Goal: Task Accomplishment & Management: Manage account settings

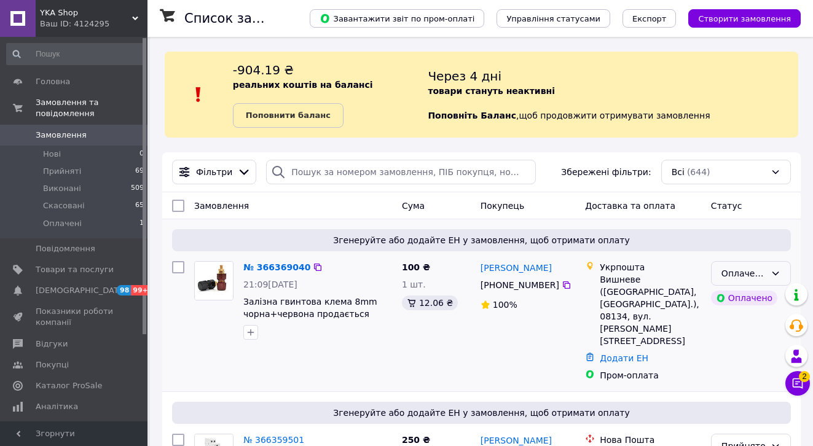
click at [768, 270] on div "Оплачено" at bounding box center [751, 273] width 80 height 25
click at [749, 295] on li "Прийнято" at bounding box center [750, 300] width 79 height 22
click at [108, 264] on span "Товари та послуги" at bounding box center [75, 269] width 78 height 11
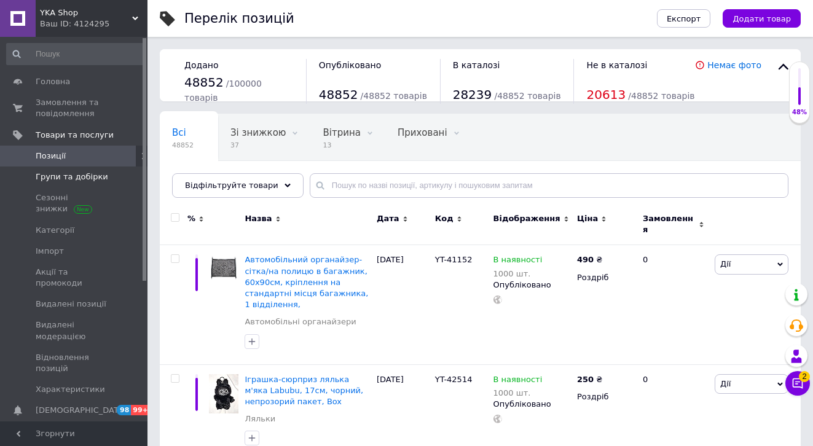
click at [123, 180] on span at bounding box center [131, 176] width 34 height 11
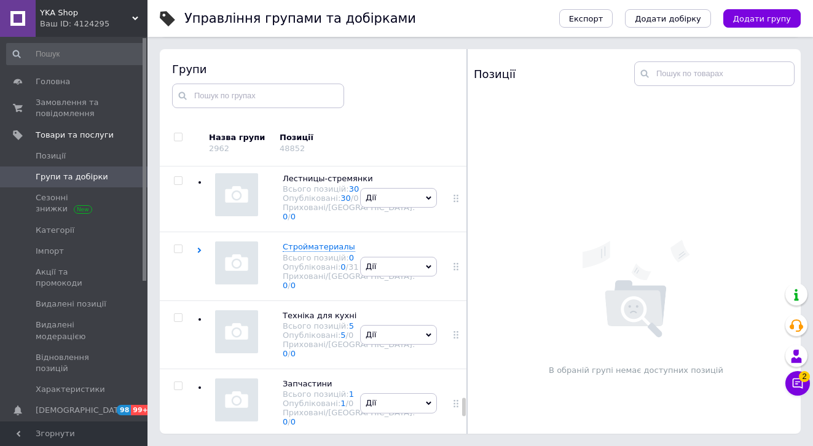
scroll to position [42675, 0]
checkbox input "true"
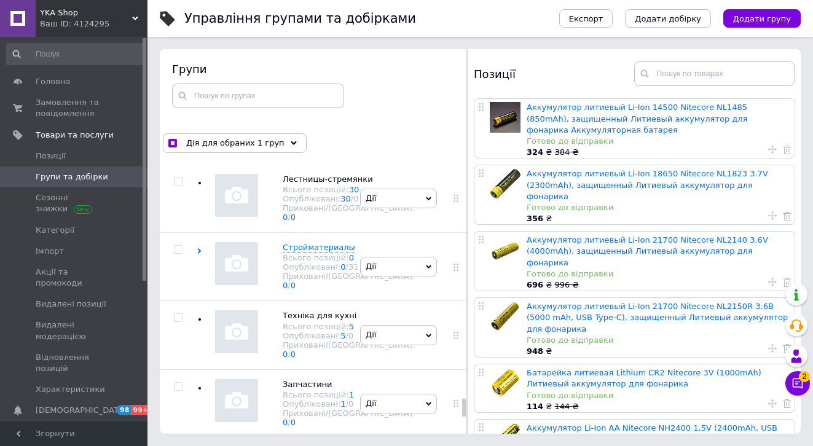
checkbox input "true"
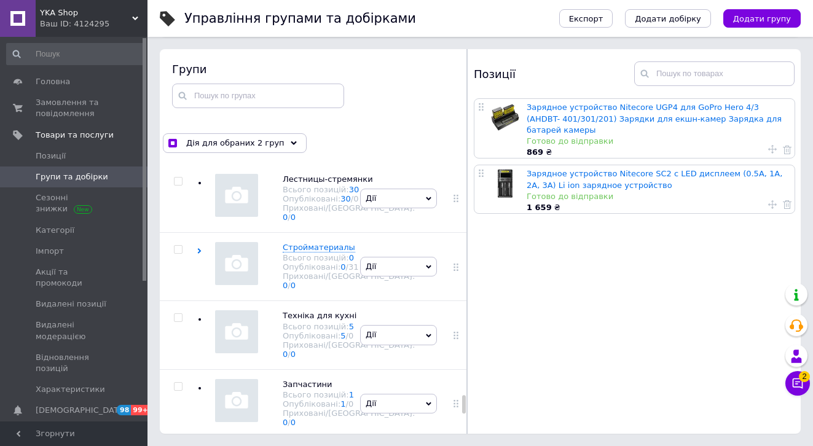
scroll to position [42014, 0]
checkbox input "true"
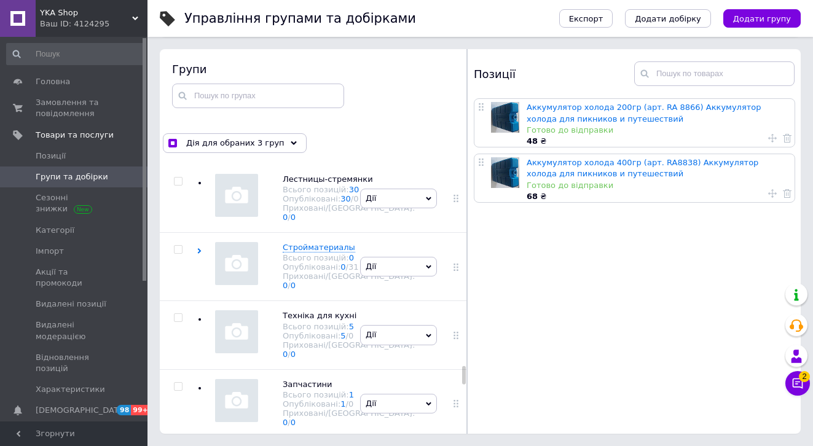
scroll to position [36904, 0]
checkbox input "true"
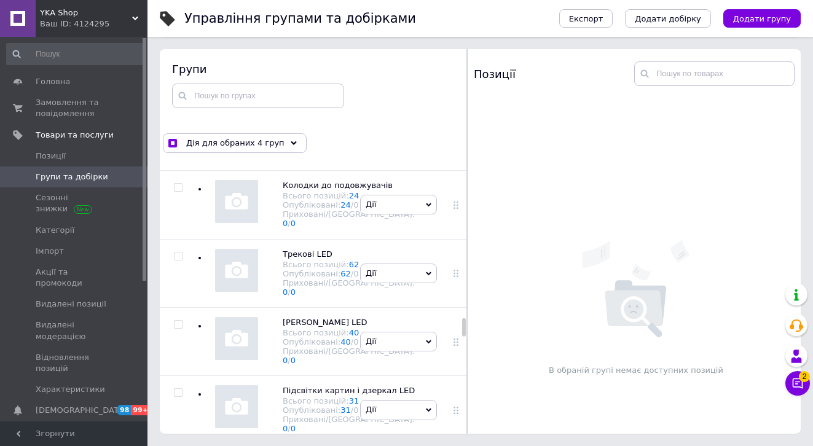
scroll to position [27822, 0]
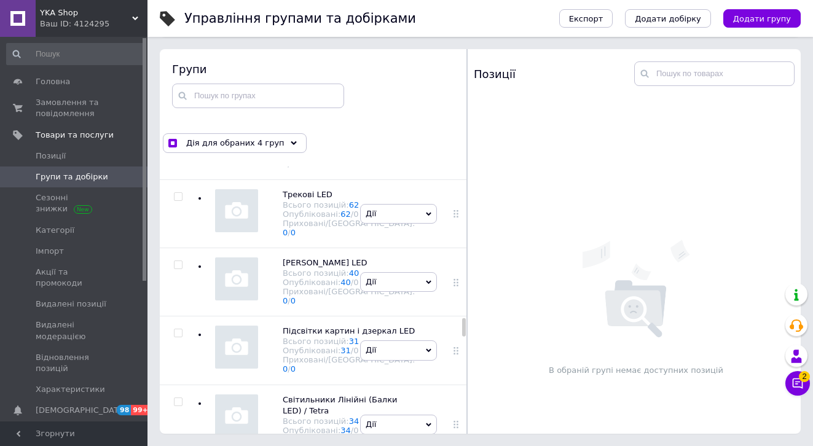
checkbox input "true"
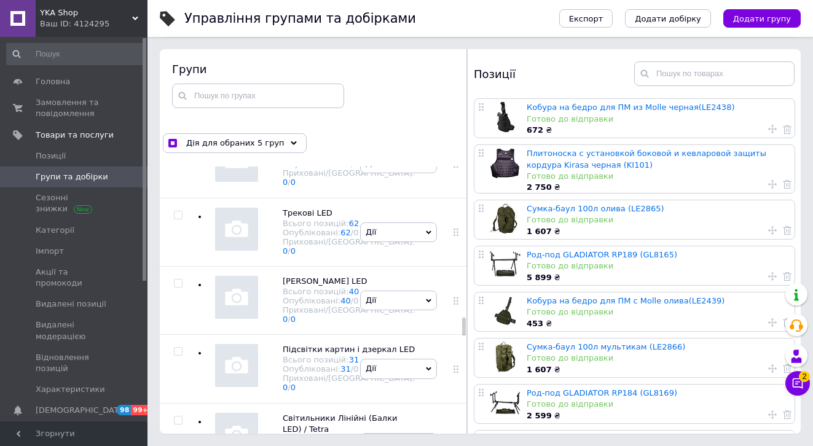
scroll to position [27647, 0]
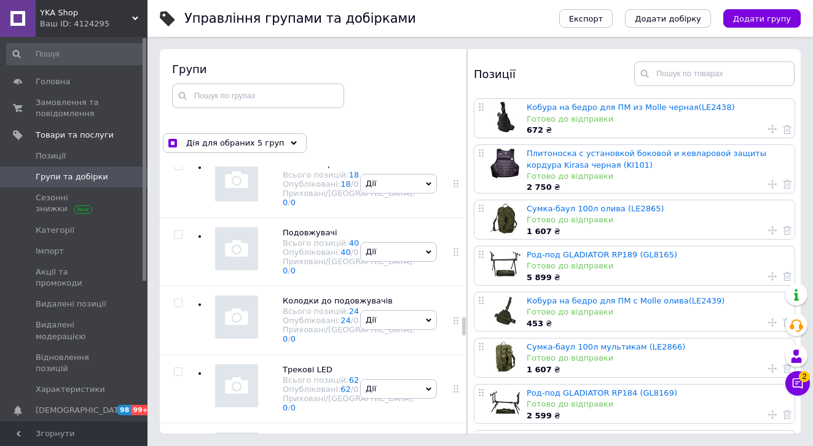
checkbox input "true"
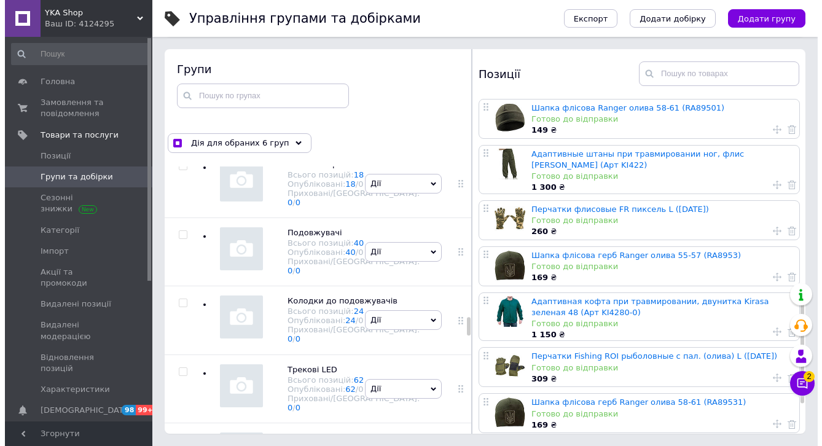
scroll to position [660, 0]
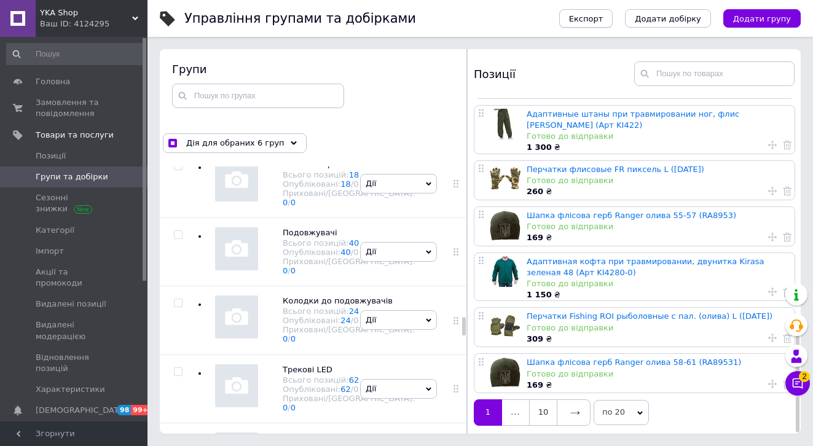
click at [603, 21] on span "Експорт" at bounding box center [586, 18] width 34 height 9
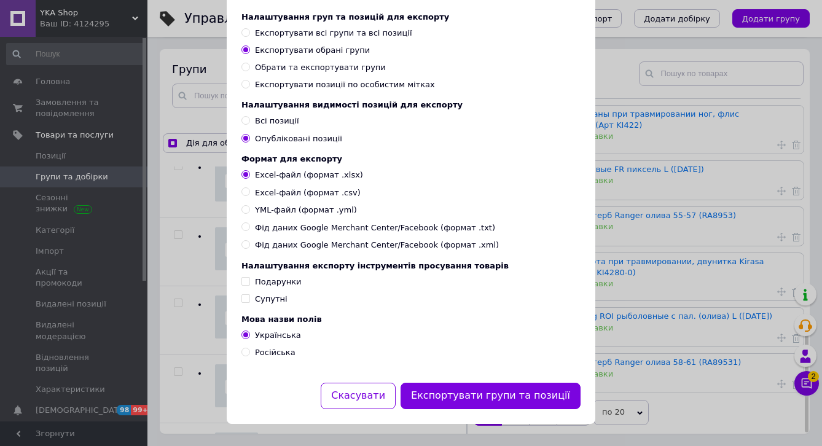
scroll to position [66, 0]
click at [267, 297] on div "Супутні" at bounding box center [271, 299] width 33 height 11
click at [249, 297] on input "Супутні" at bounding box center [245, 298] width 8 height 8
checkbox input "true"
click at [294, 208] on span "YML-файл (формат .yml)" at bounding box center [306, 210] width 102 height 11
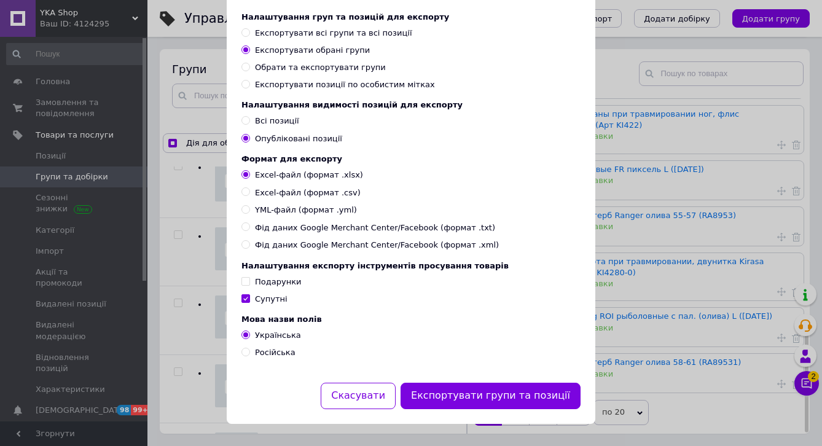
click at [249, 208] on input "YML-файл (формат .yml)" at bounding box center [245, 209] width 8 height 8
radio input "true"
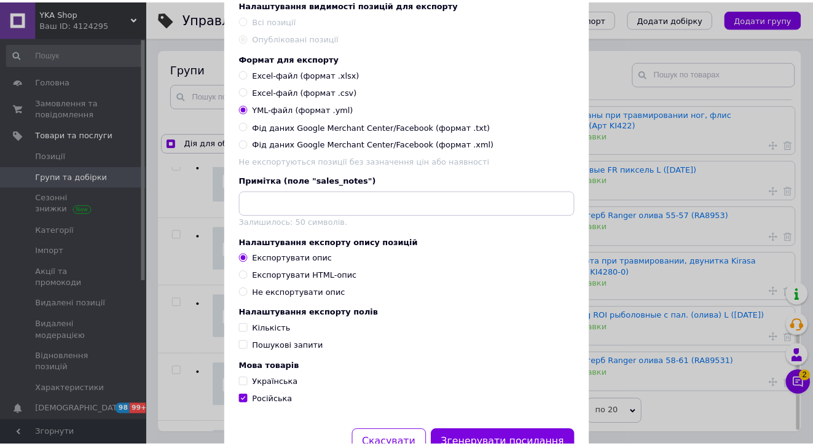
scroll to position [214, 0]
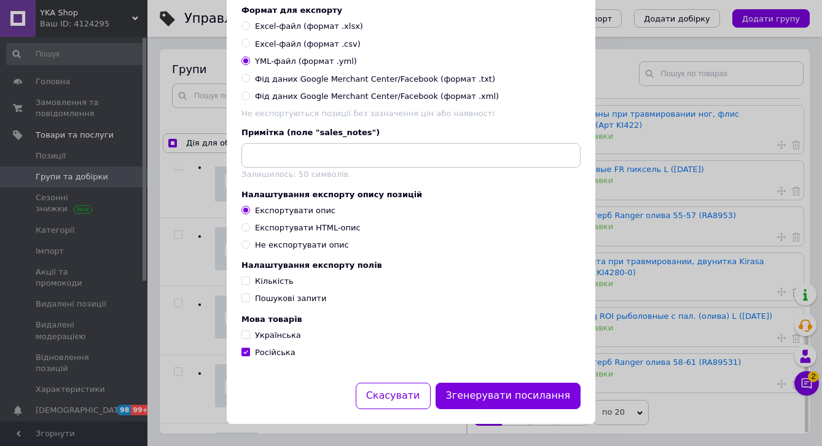
click at [275, 297] on span "Пошукові запити" at bounding box center [290, 298] width 71 height 9
click at [249, 297] on input "Пошукові запити" at bounding box center [245, 298] width 8 height 8
checkbox input "true"
click at [271, 281] on span "Кількість" at bounding box center [274, 280] width 39 height 9
click at [249, 281] on input "Кількість" at bounding box center [245, 280] width 8 height 8
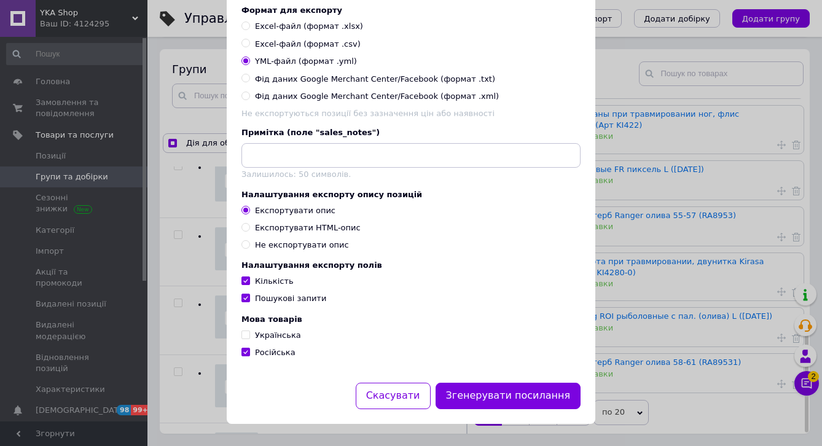
checkbox input "true"
drag, startPoint x: 272, startPoint y: 335, endPoint x: 280, endPoint y: 335, distance: 7.4
click at [272, 335] on span "Українська" at bounding box center [278, 334] width 46 height 9
click at [249, 335] on input "Українська" at bounding box center [245, 334] width 8 height 8
checkbox input "true"
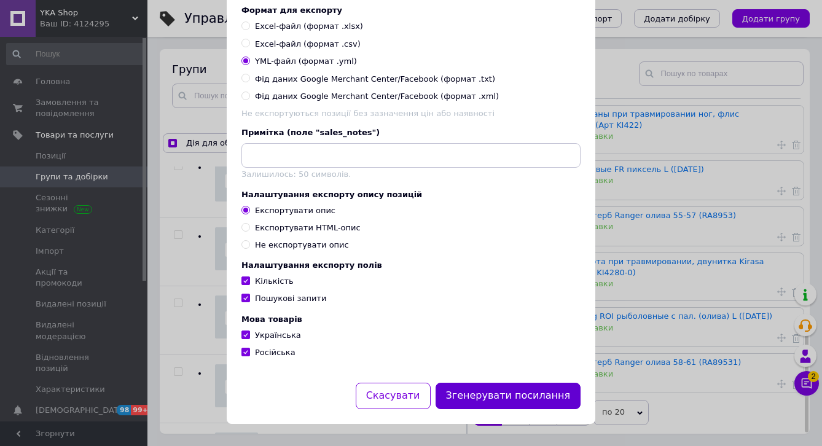
click at [491, 395] on button "Згенерувати посилання" at bounding box center [509, 396] width 146 height 26
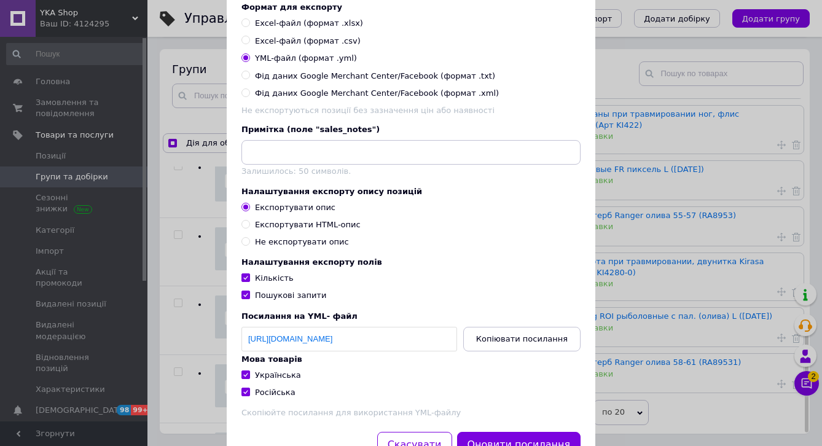
click at [540, 343] on span "Копіювати посилання" at bounding box center [522, 338] width 92 height 9
click at [740, 196] on div "Експорт груп та позицій Налаштування груп та позицій для експорту Експортувати …" at bounding box center [411, 140] width 822 height 709
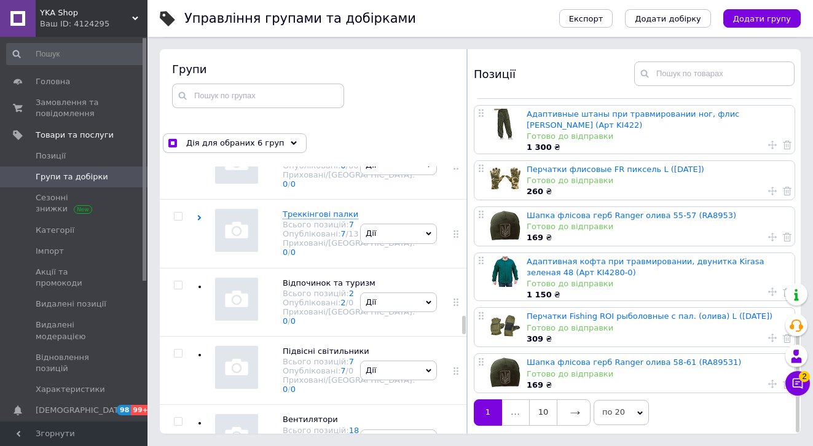
scroll to position [27392, 0]
click at [95, 115] on span "Замовлення та повідомлення" at bounding box center [75, 108] width 78 height 22
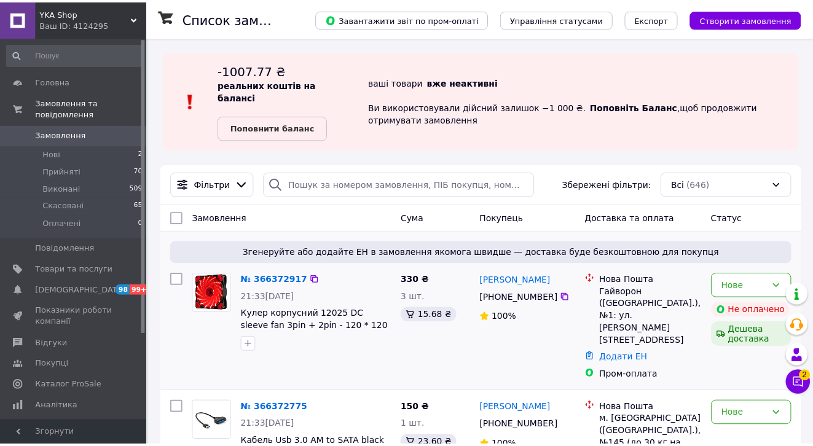
scroll to position [108, 0]
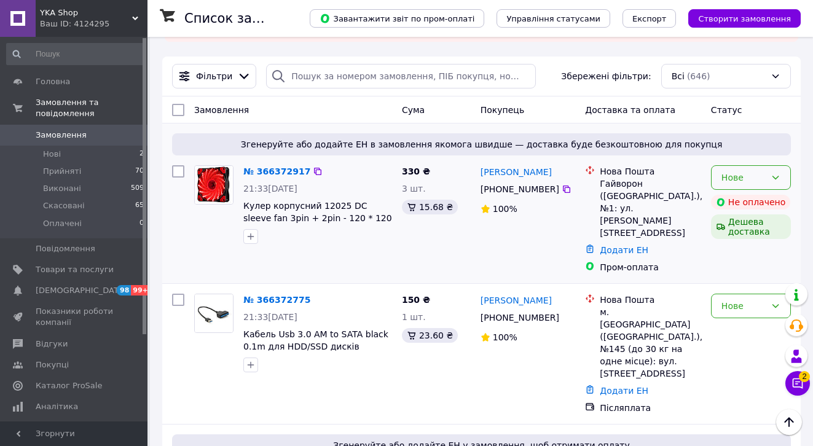
click at [771, 179] on icon at bounding box center [775, 178] width 10 height 10
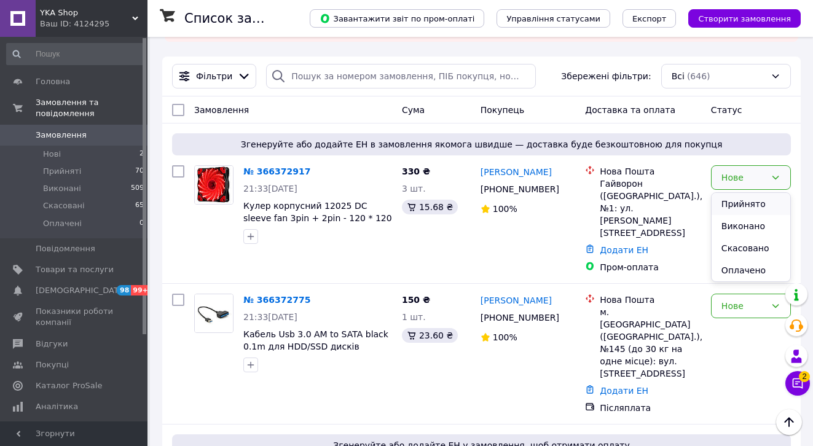
click at [762, 204] on li "Прийнято" at bounding box center [750, 204] width 79 height 22
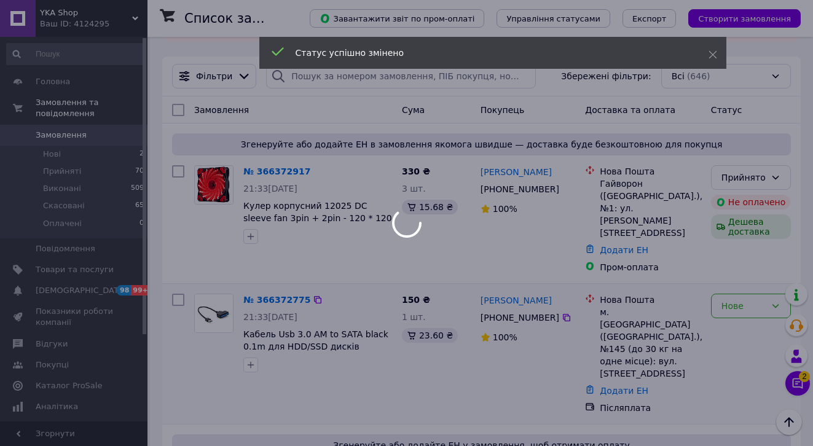
scroll to position [128, 0]
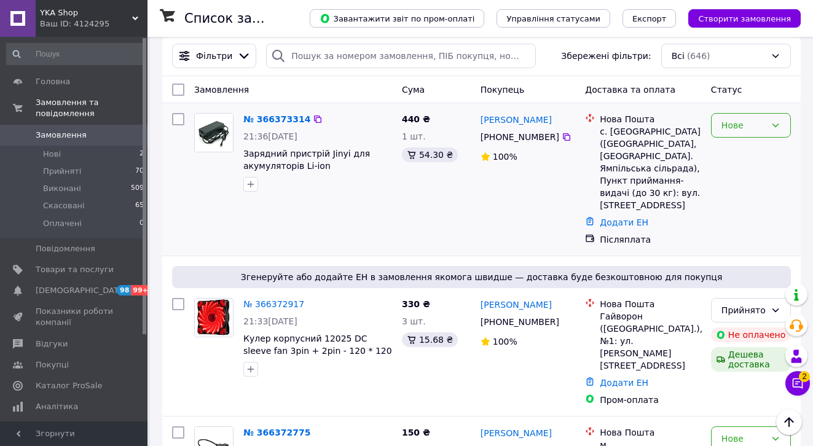
click at [757, 128] on div "Нове" at bounding box center [743, 126] width 44 height 14
click at [758, 146] on li "Прийнято" at bounding box center [750, 152] width 79 height 22
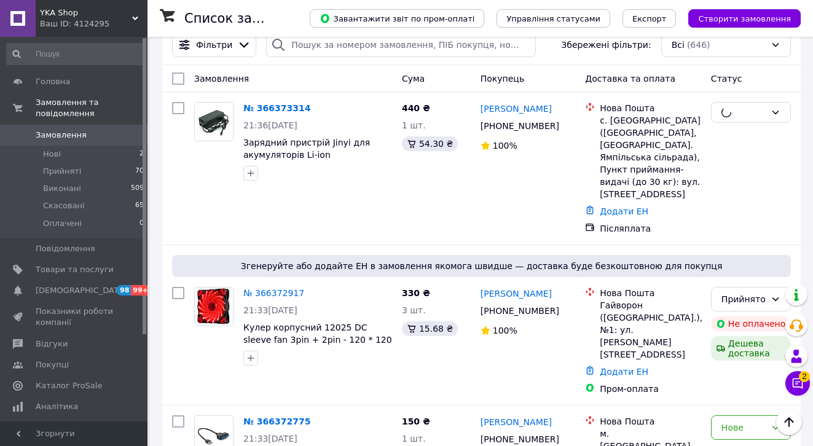
scroll to position [289, 0]
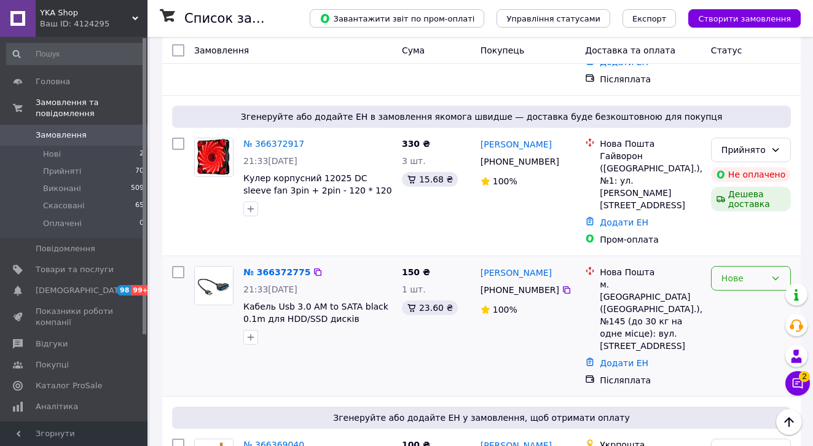
click at [748, 272] on div "Нове" at bounding box center [743, 279] width 44 height 14
click at [747, 286] on li "Прийнято" at bounding box center [750, 292] width 79 height 22
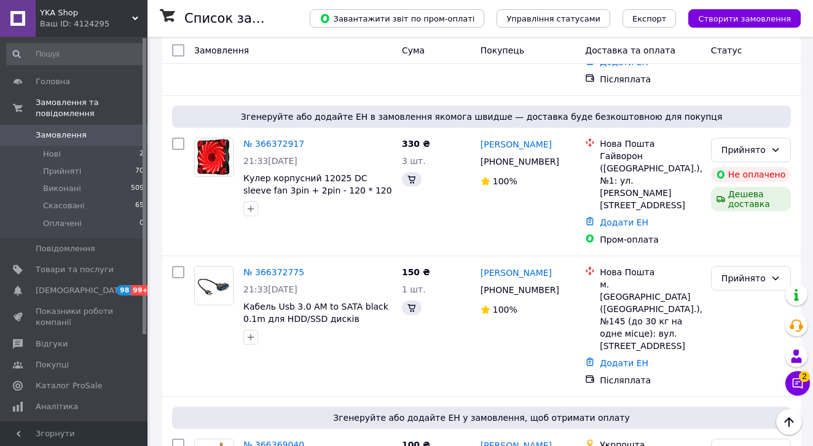
click at [81, 386] on span "Каталог ProSale" at bounding box center [69, 385] width 66 height 11
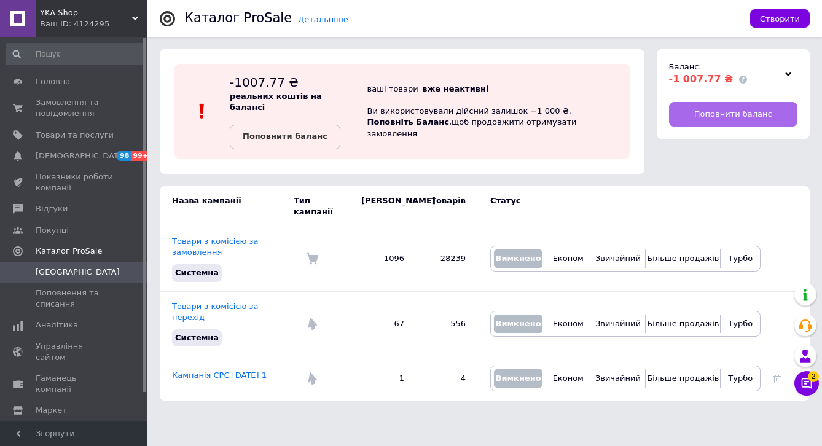
click at [690, 115] on link "Поповнити баланс" at bounding box center [733, 114] width 129 height 25
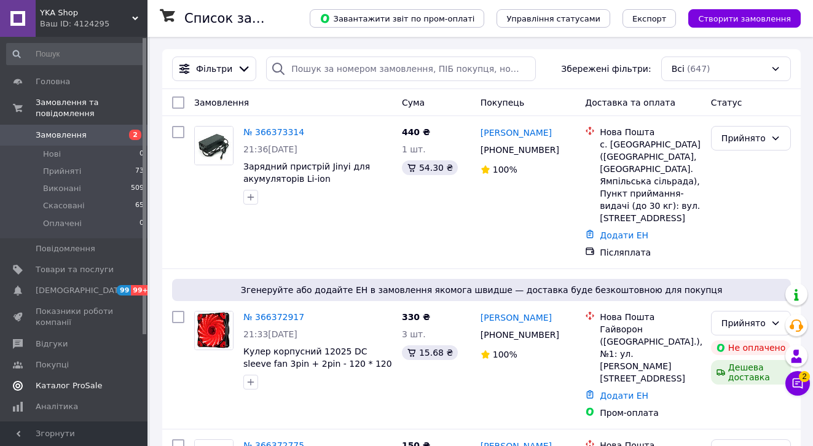
click at [88, 379] on link "Каталог ProSale" at bounding box center [75, 385] width 151 height 21
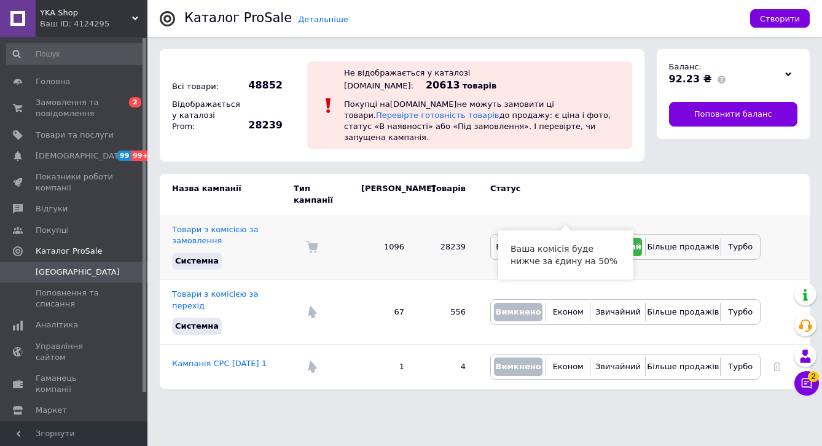
click at [575, 238] on button "Економ" at bounding box center [564, 247] width 37 height 18
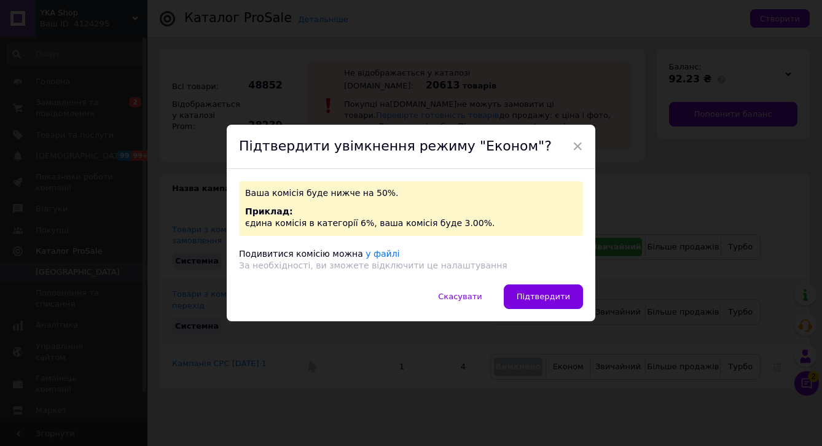
drag, startPoint x: 534, startPoint y: 291, endPoint x: 553, endPoint y: 289, distance: 19.7
click at [534, 291] on button "Підтвердити" at bounding box center [543, 296] width 79 height 25
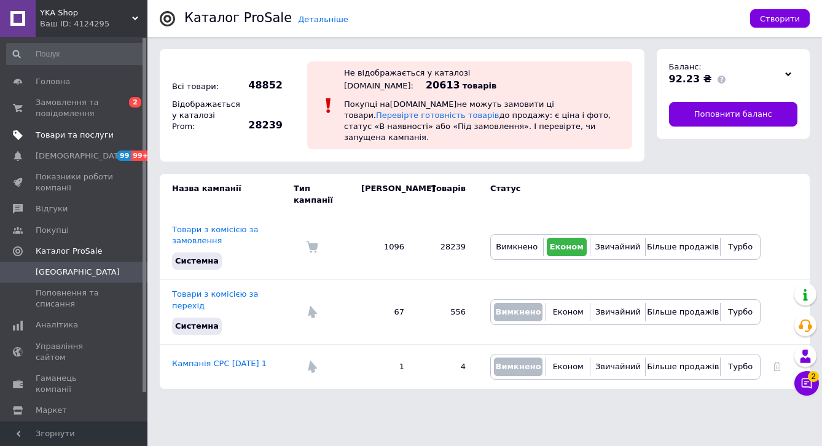
click at [71, 136] on span "Товари та послуги" at bounding box center [75, 135] width 78 height 11
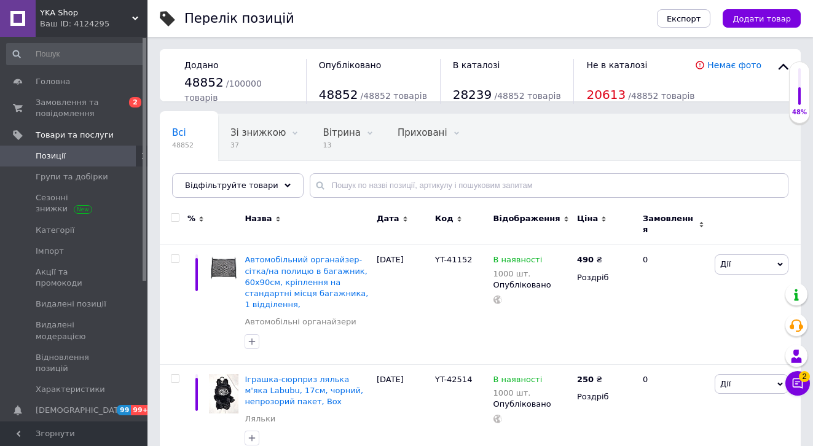
click at [257, 187] on span "Відфільтруйте товари" at bounding box center [231, 185] width 93 height 9
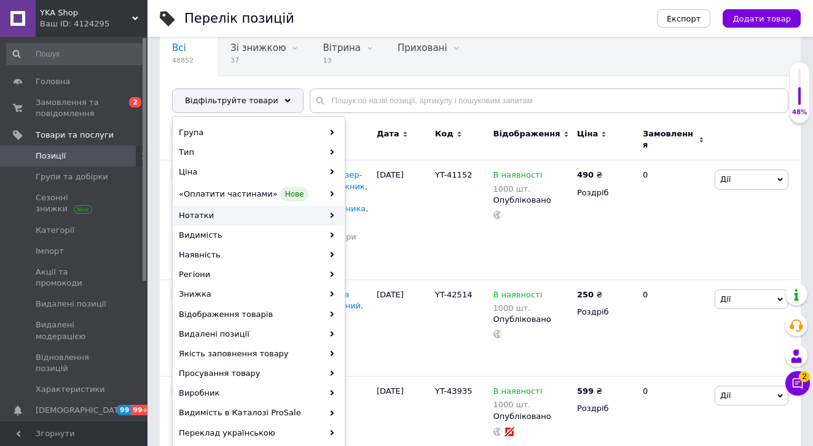
scroll to position [85, 0]
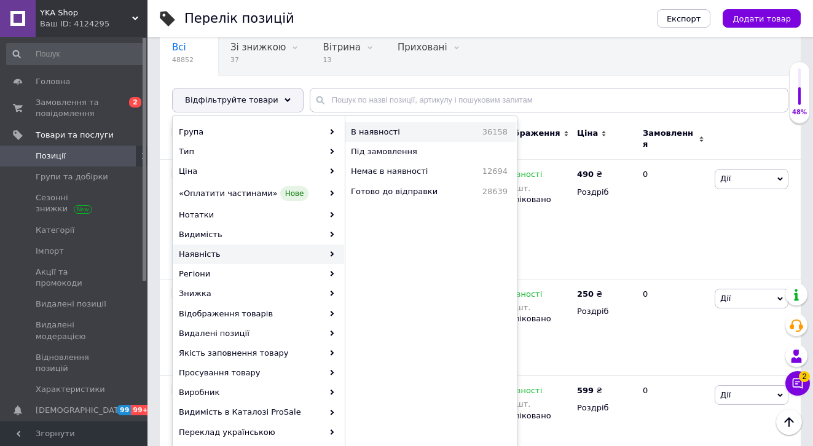
click at [407, 133] on span "В наявності" at bounding box center [398, 132] width 95 height 11
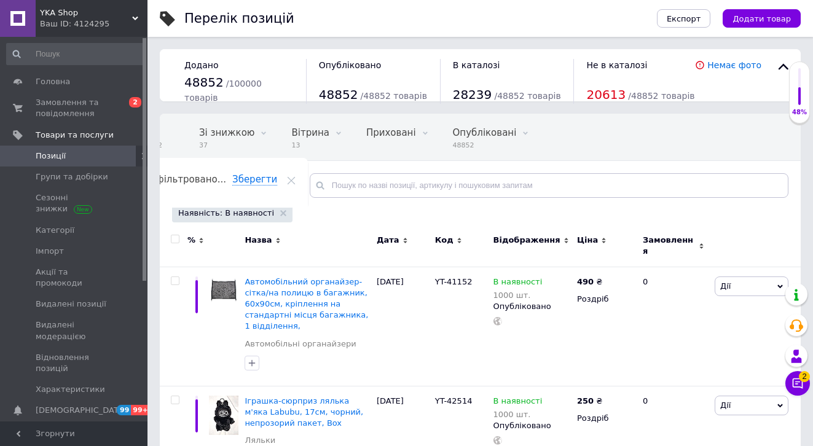
click at [175, 240] on input "checkbox" at bounding box center [175, 239] width 8 height 8
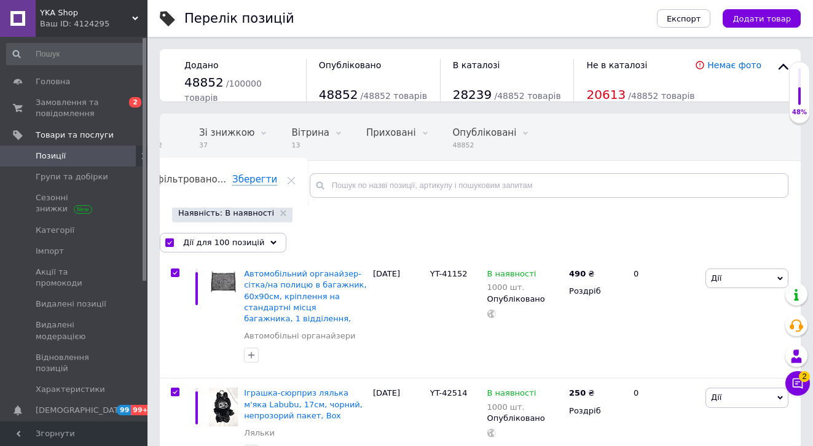
checkbox input "true"
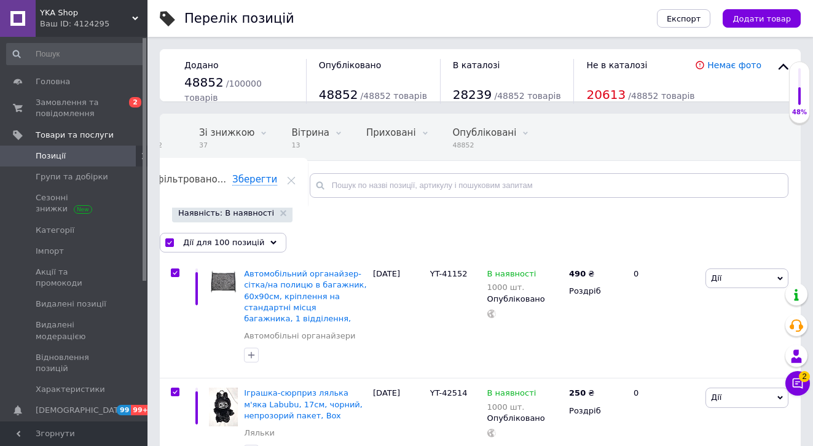
checkbox input "true"
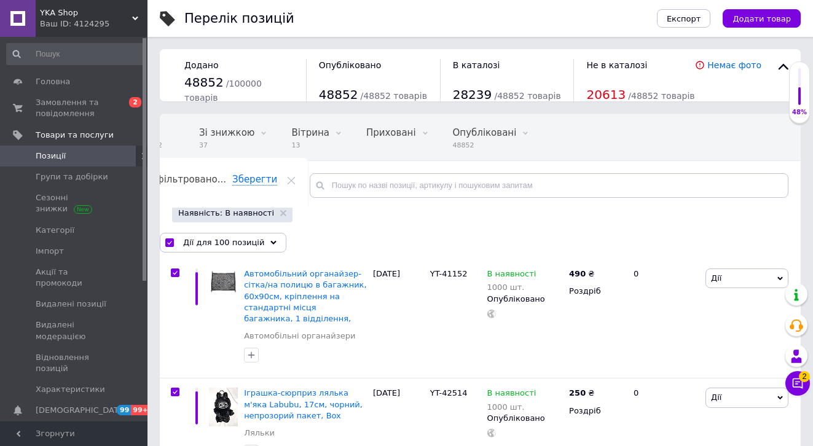
checkbox input "true"
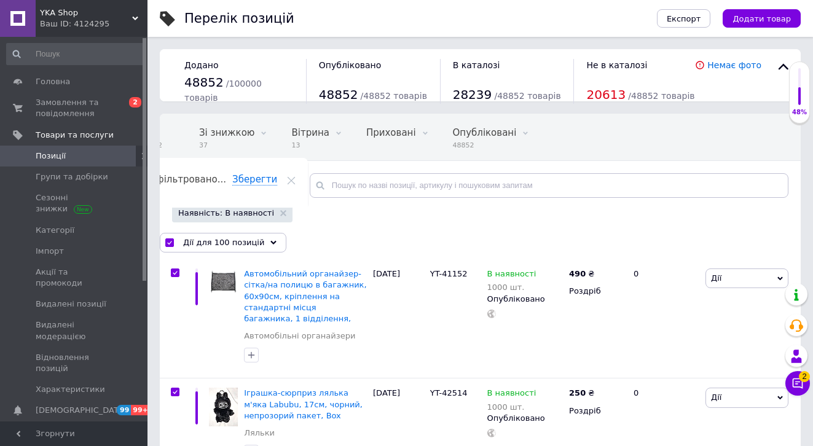
checkbox input "true"
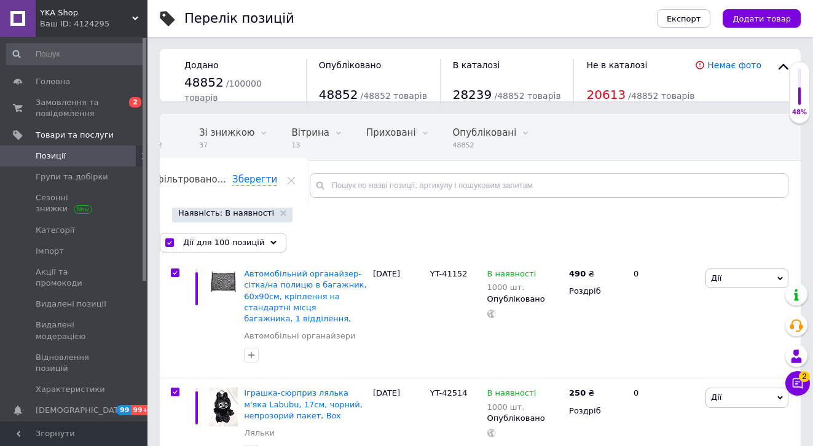
checkbox input "true"
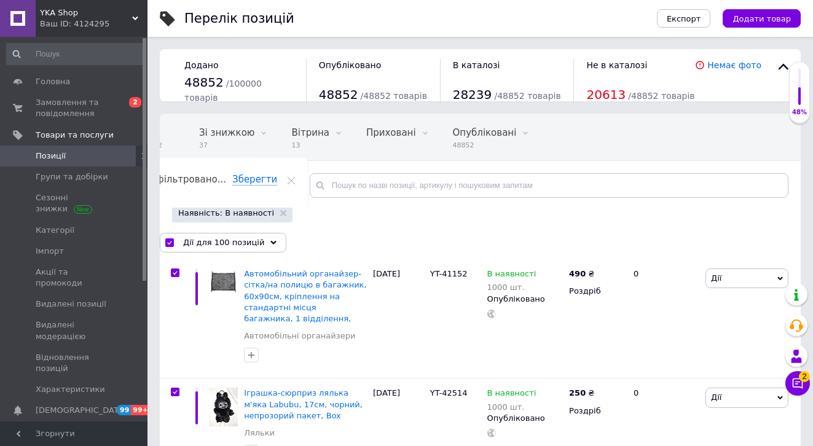
checkbox input "true"
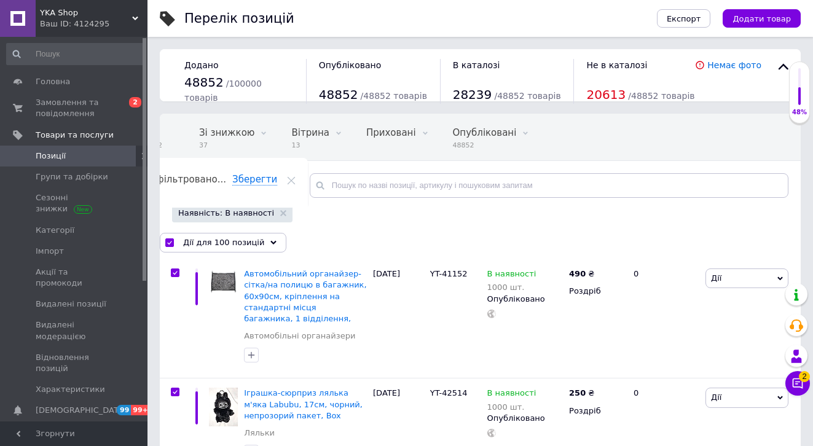
checkbox input "true"
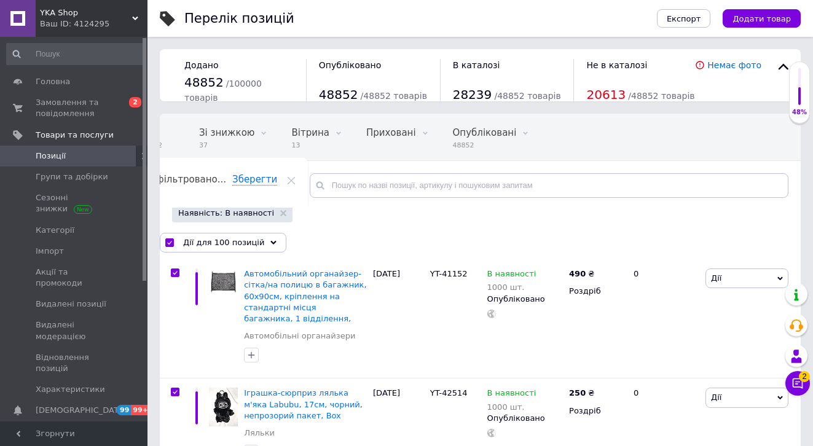
checkbox input "true"
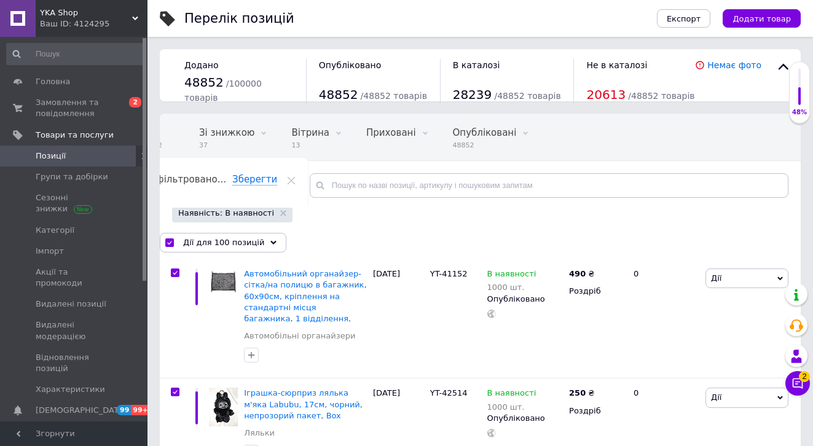
checkbox input "true"
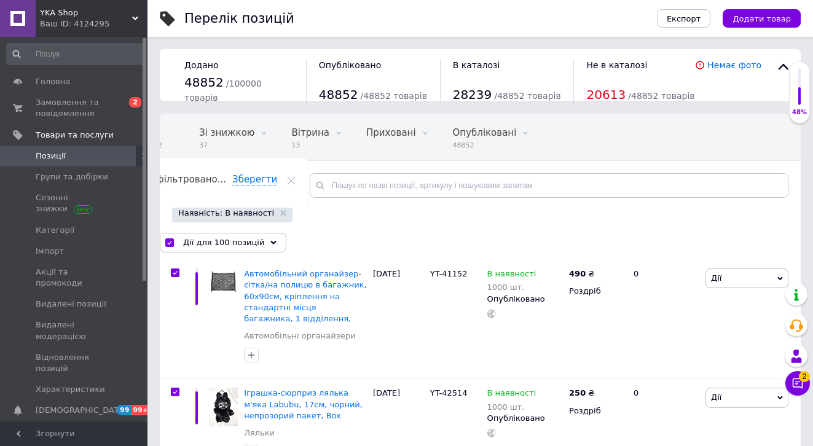
checkbox input "true"
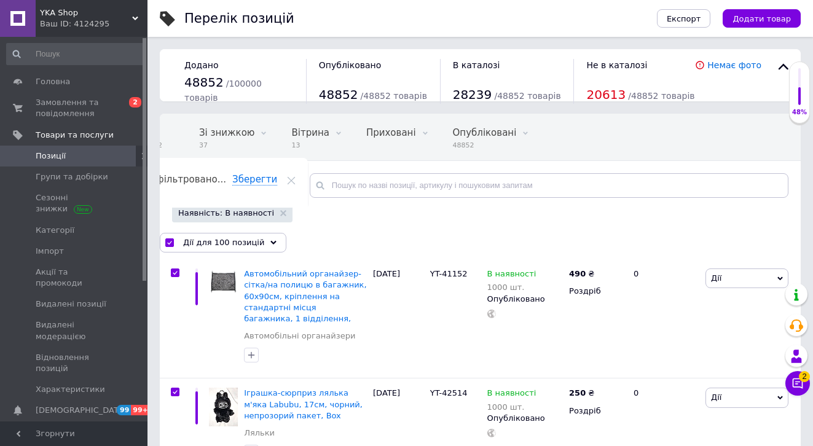
checkbox input "true"
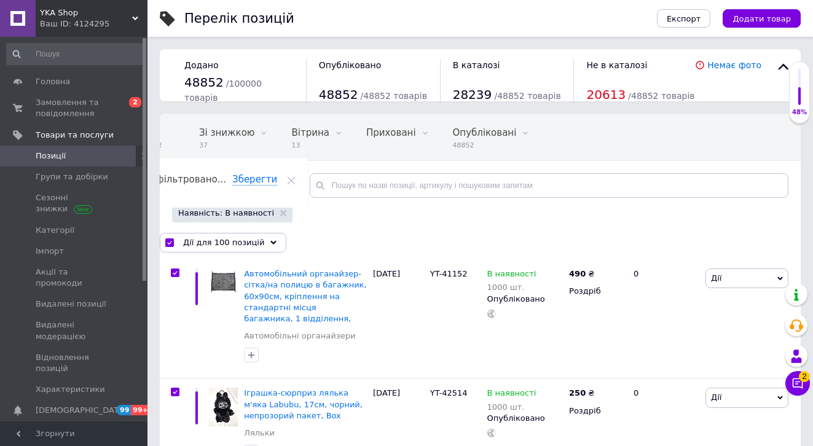
checkbox input "true"
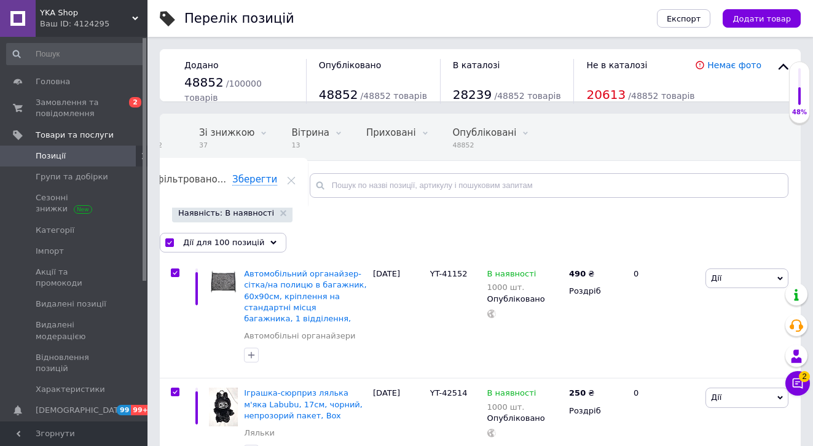
checkbox input "true"
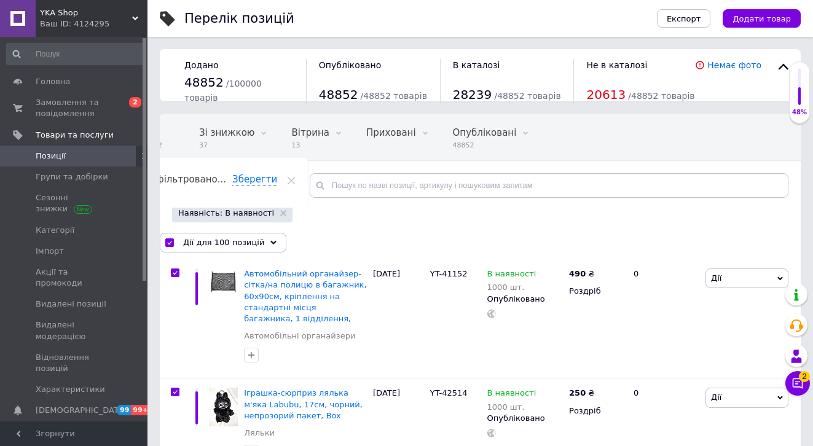
checkbox input "true"
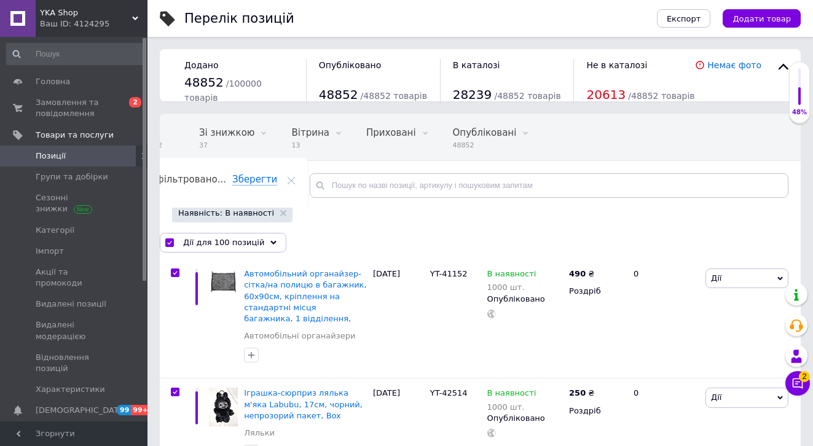
checkbox input "true"
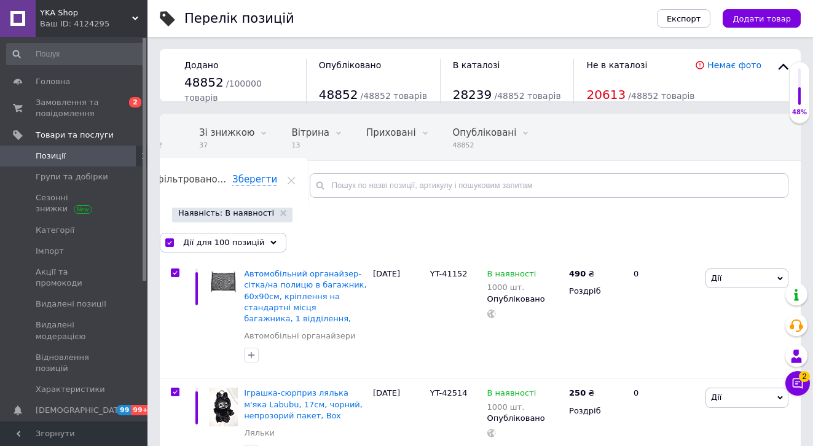
checkbox input "true"
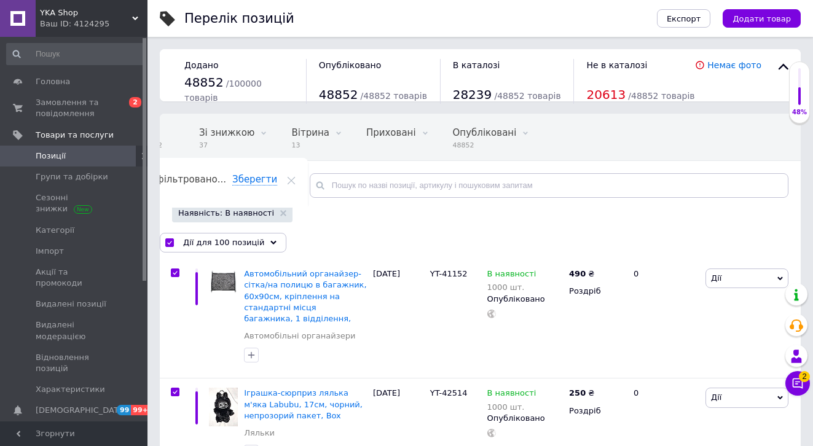
checkbox input "true"
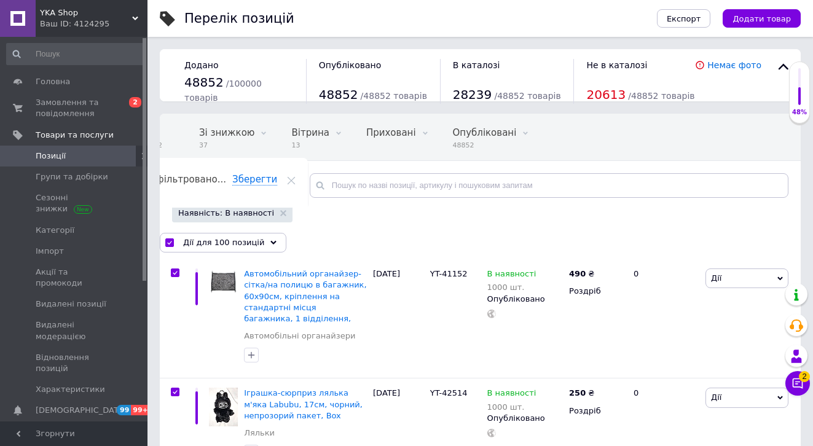
checkbox input "true"
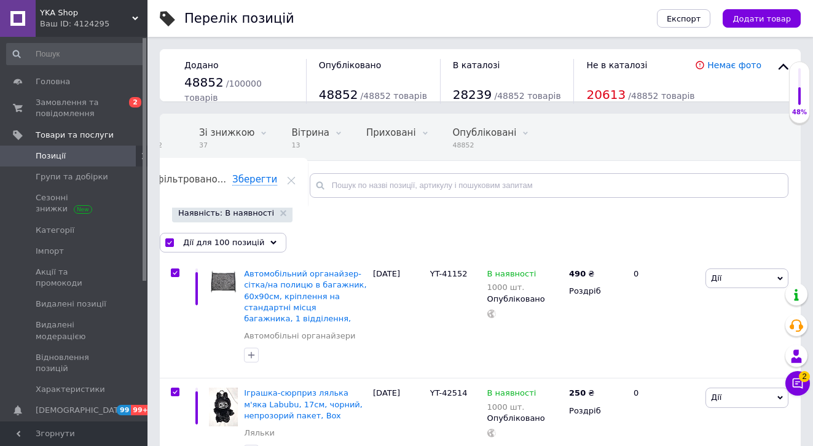
checkbox input "true"
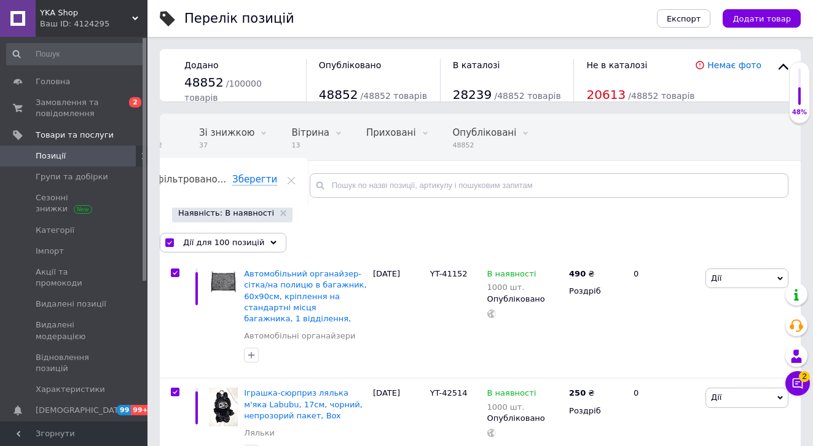
checkbox input "true"
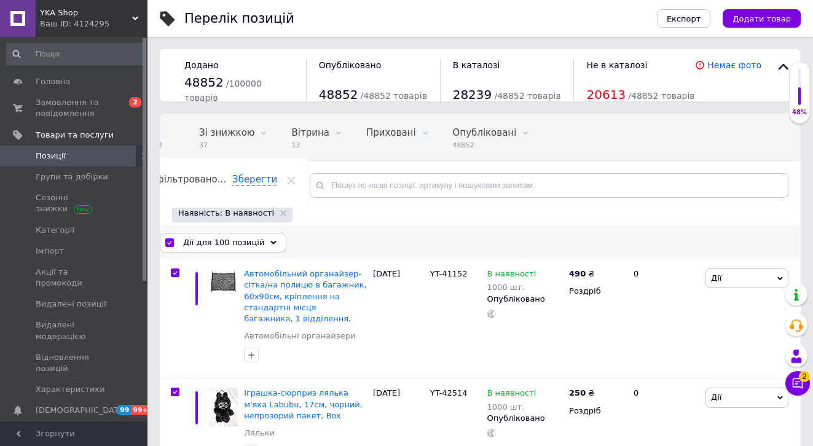
click at [250, 243] on span "Дії для 100 позицій" at bounding box center [223, 242] width 81 height 11
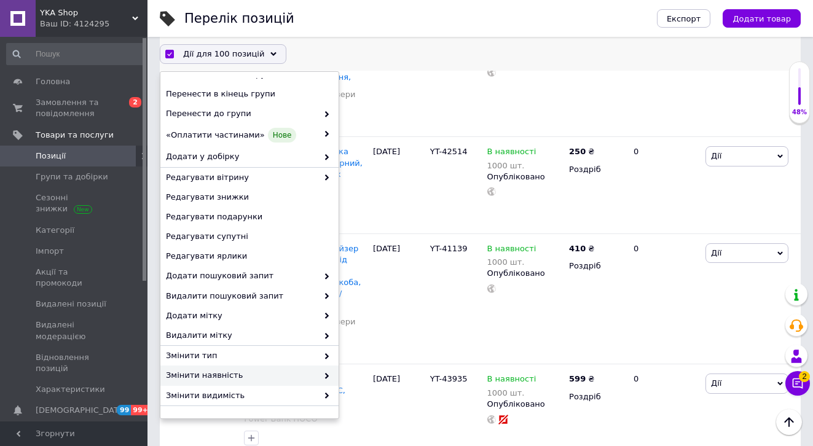
scroll to position [100, 0]
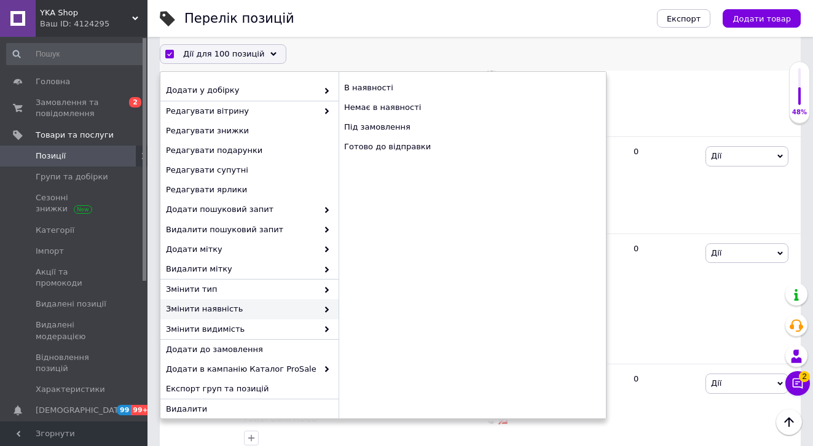
click at [238, 311] on span "Змінити наявність" at bounding box center [242, 308] width 152 height 11
click at [398, 143] on div "Готово до відправки" at bounding box center [471, 147] width 267 height 20
checkbox input "false"
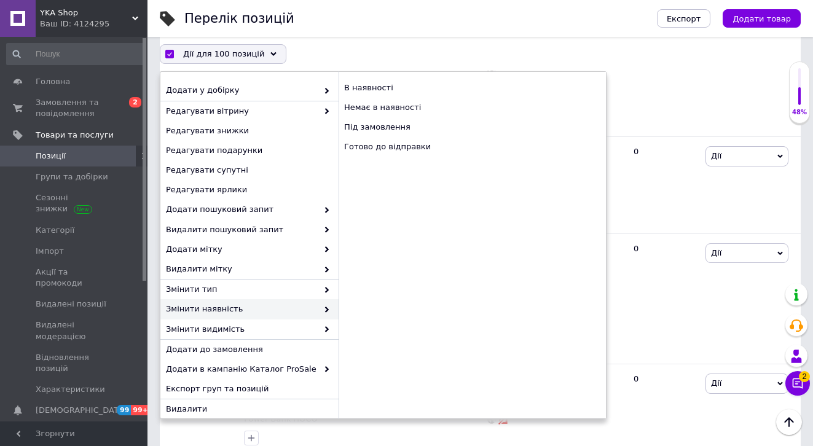
checkbox input "false"
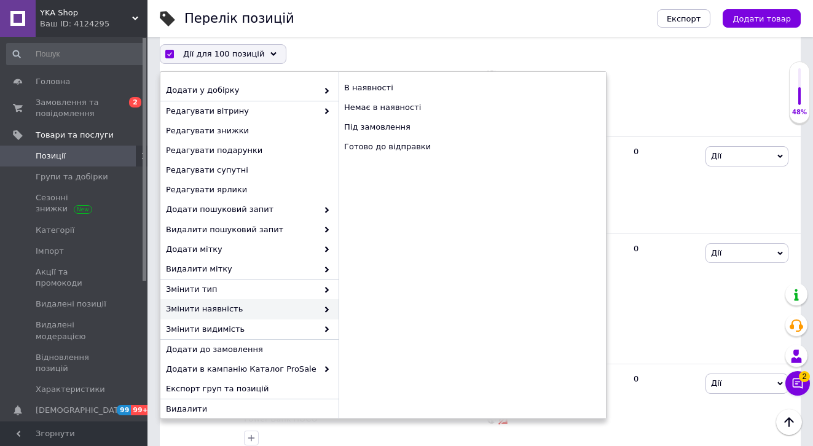
checkbox input "false"
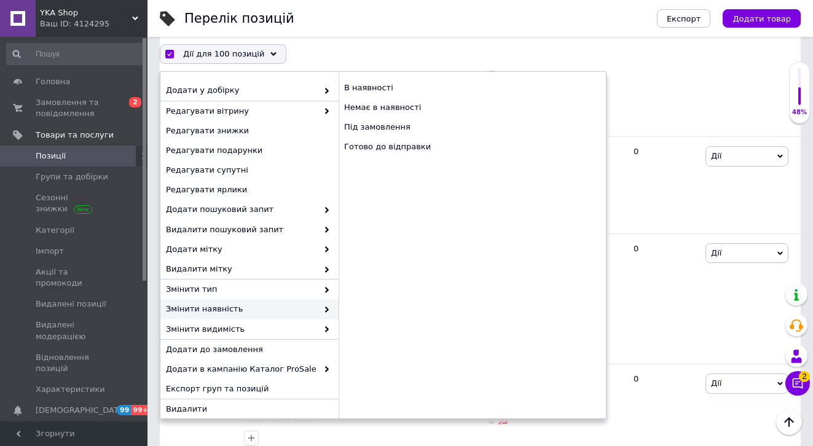
checkbox input "false"
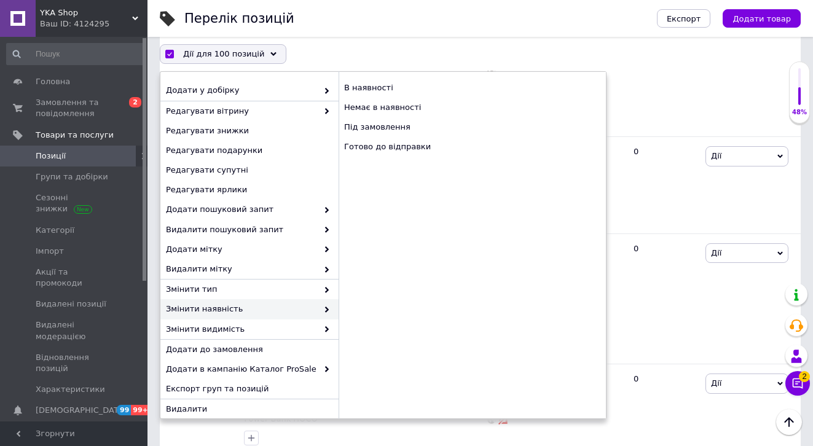
checkbox input "false"
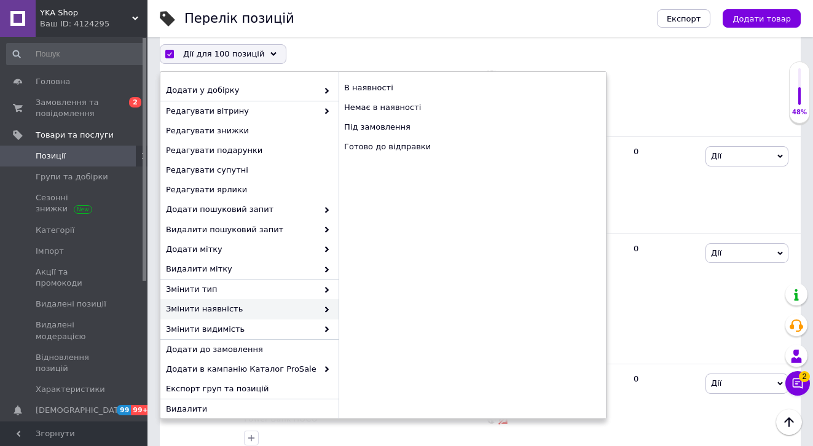
checkbox input "false"
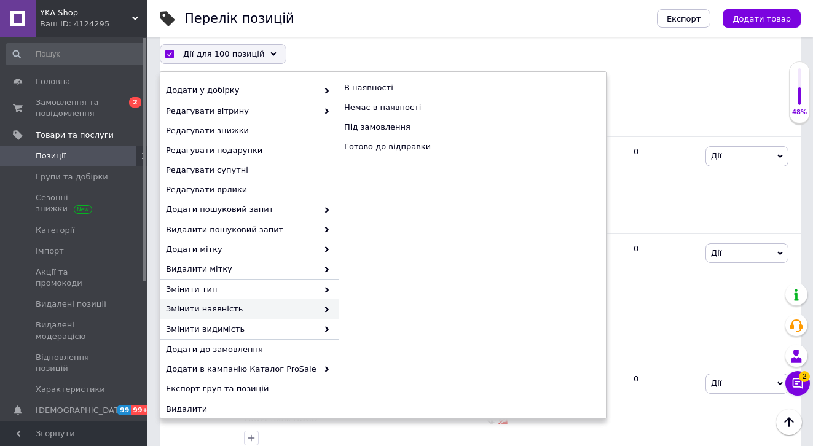
checkbox input "false"
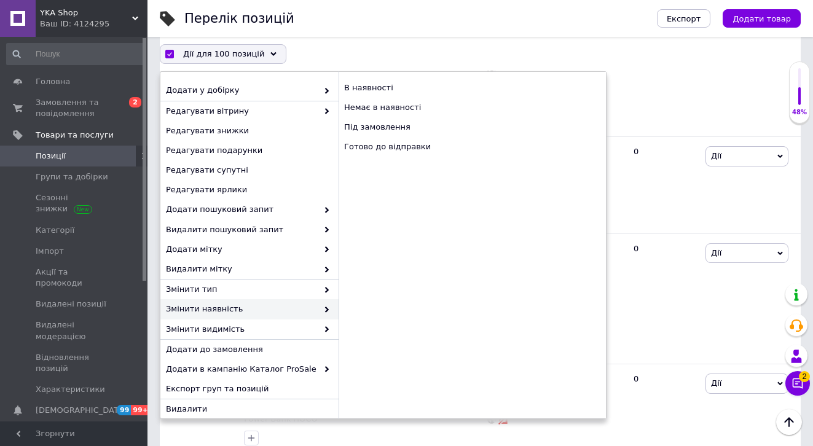
checkbox input "false"
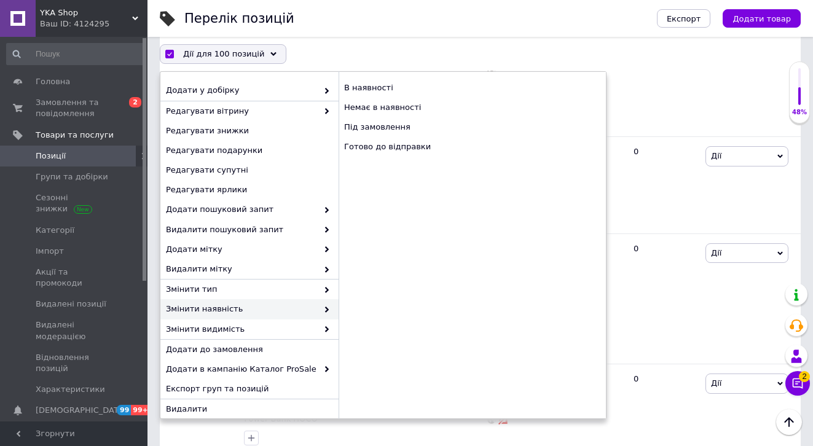
checkbox input "false"
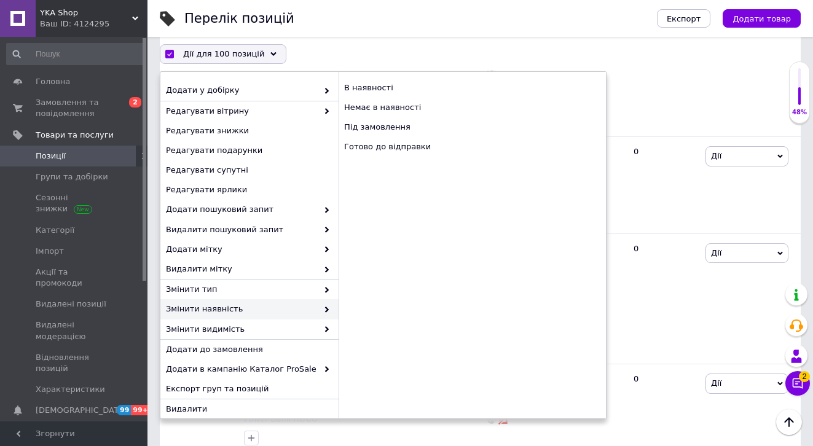
checkbox input "false"
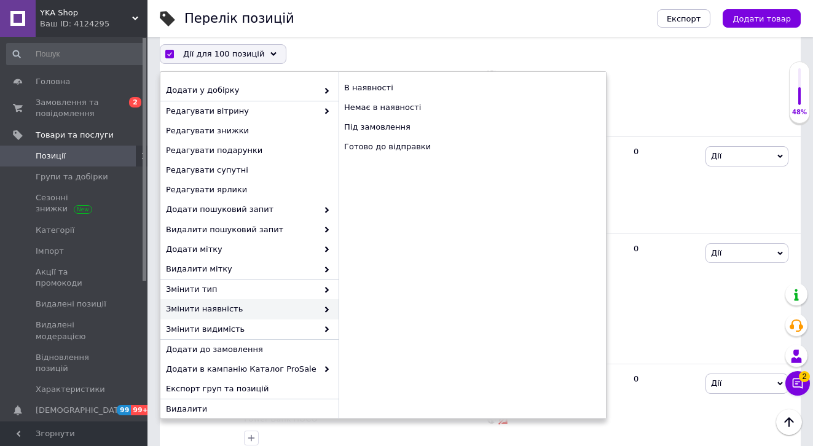
checkbox input "false"
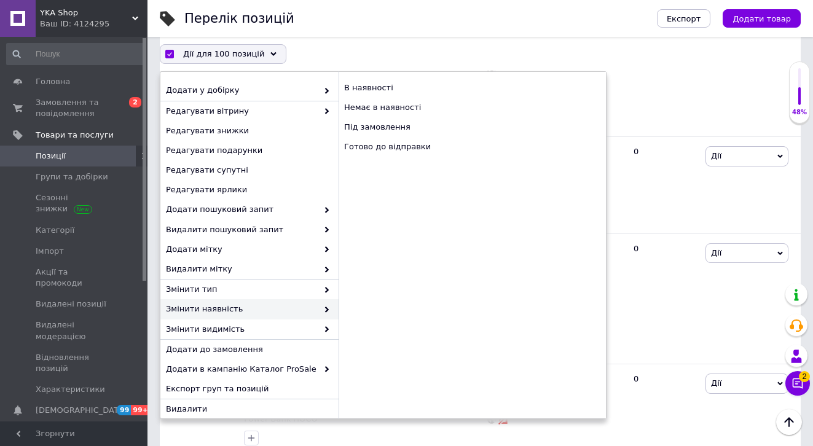
checkbox input "false"
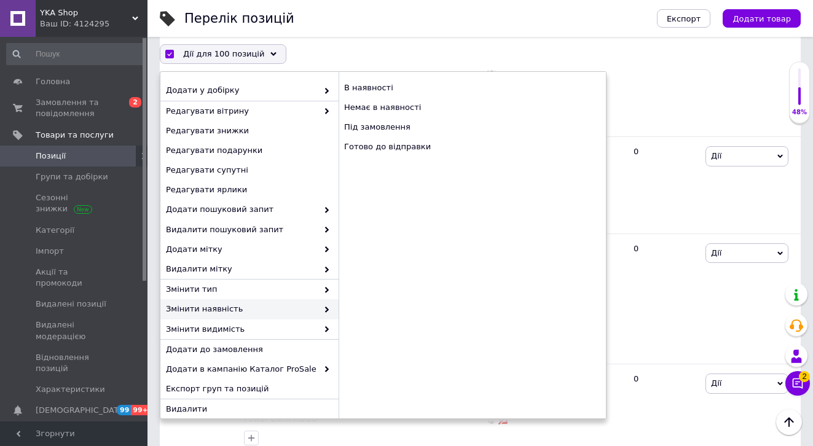
checkbox input "false"
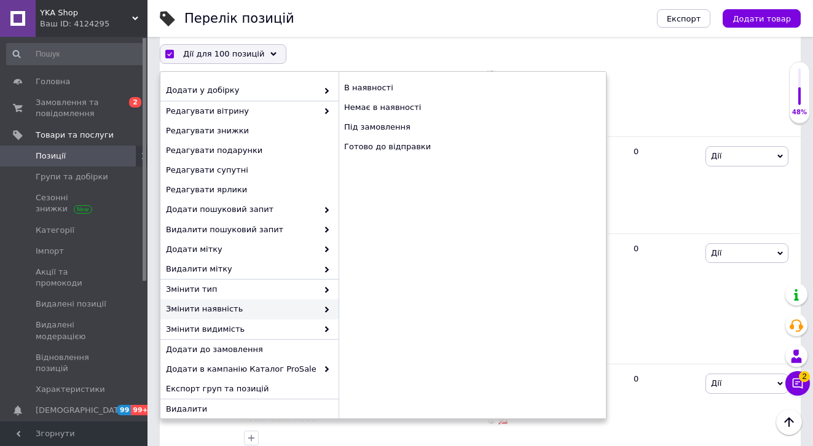
checkbox input "false"
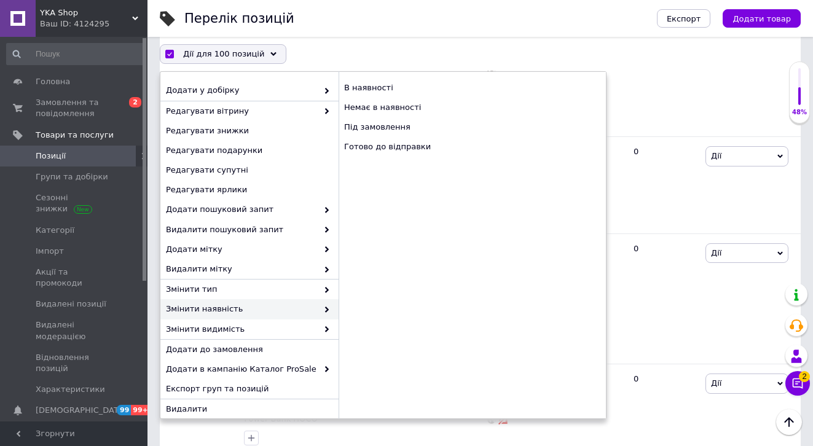
checkbox input "false"
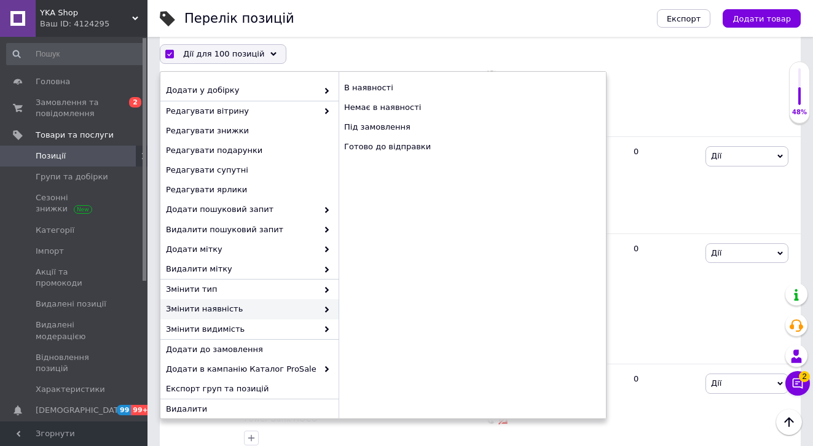
checkbox input "false"
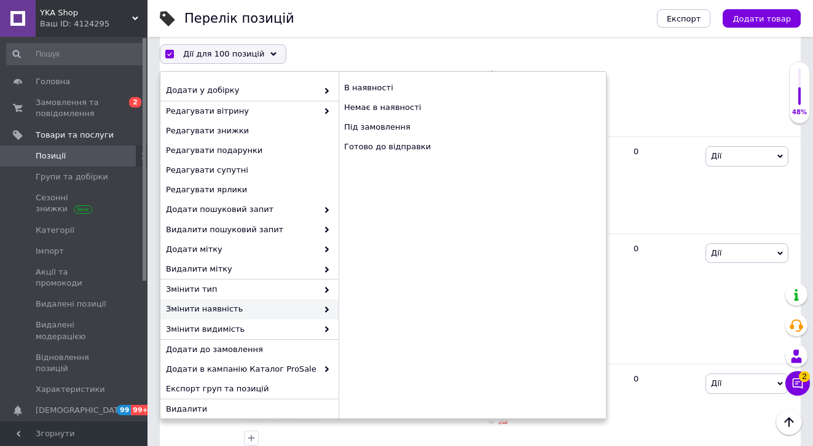
checkbox input "false"
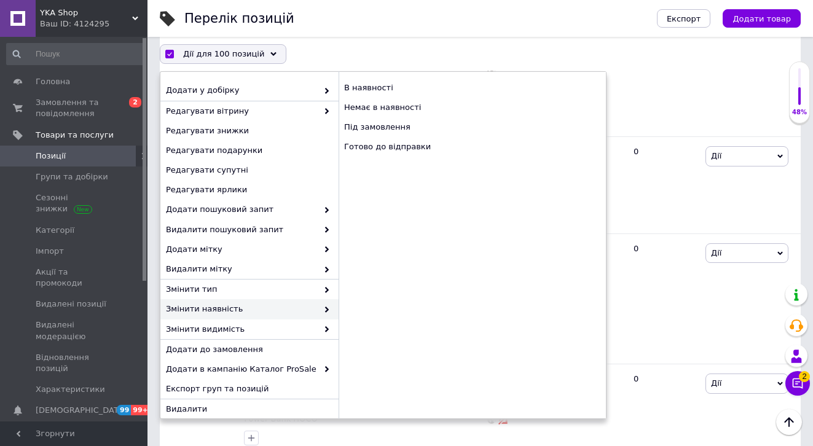
checkbox input "false"
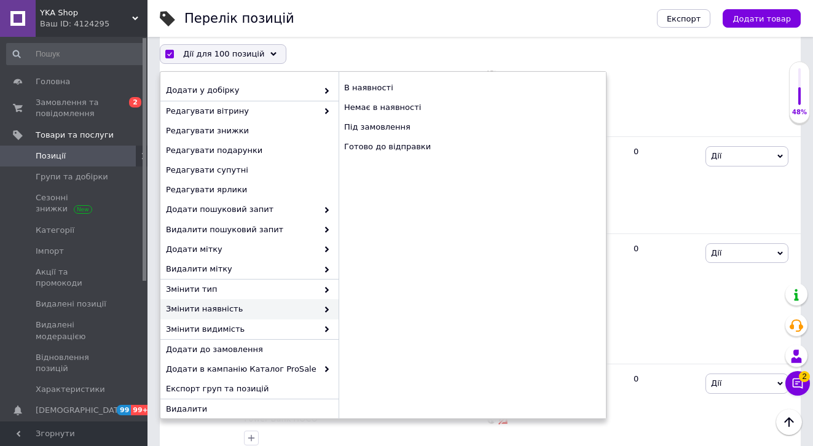
checkbox input "false"
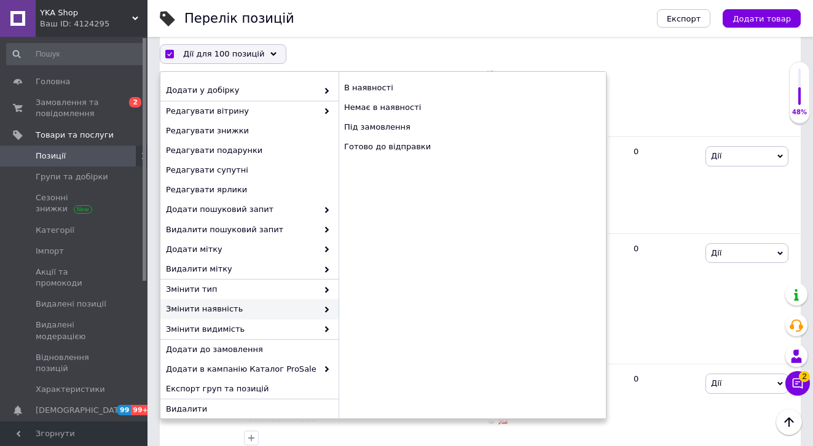
checkbox input "false"
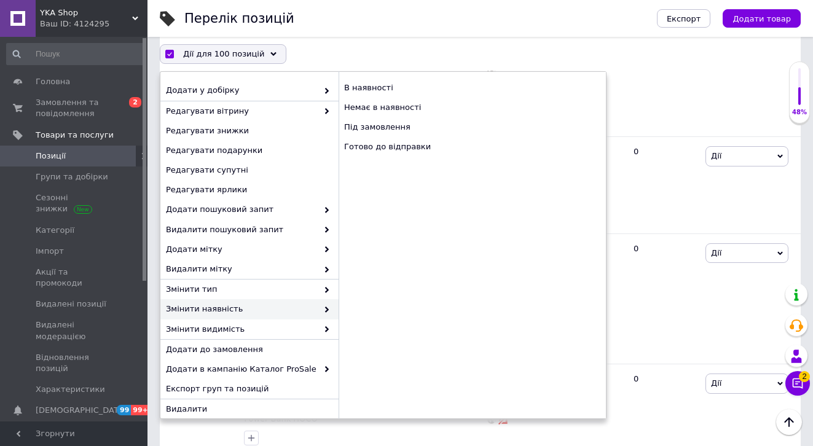
checkbox input "false"
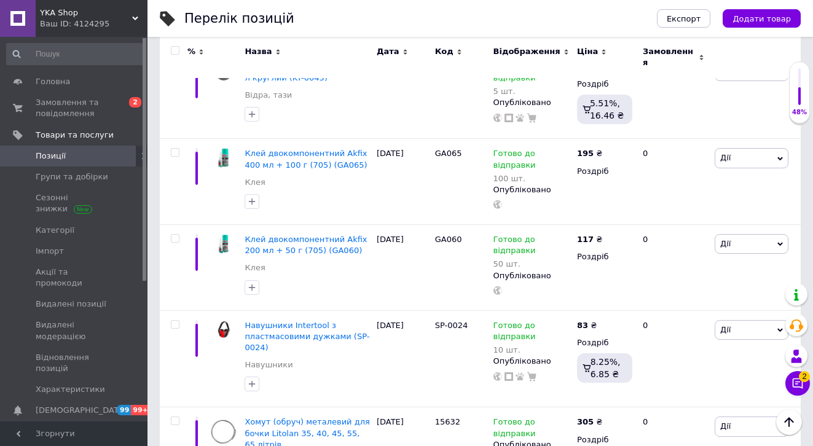
scroll to position [9711, 0]
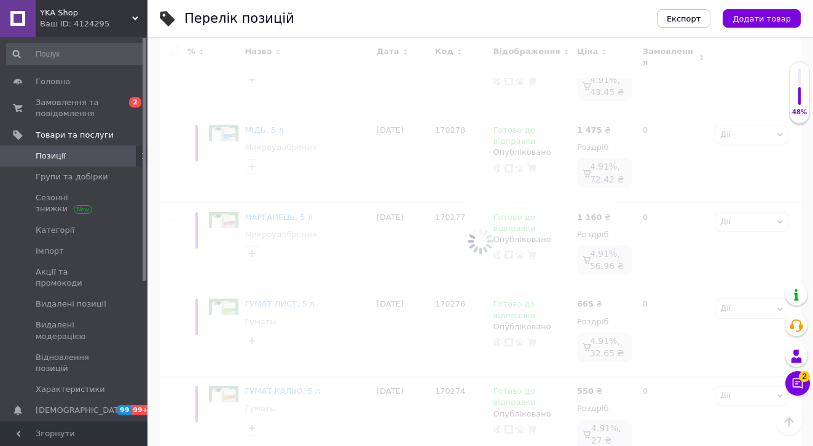
scroll to position [9511, 0]
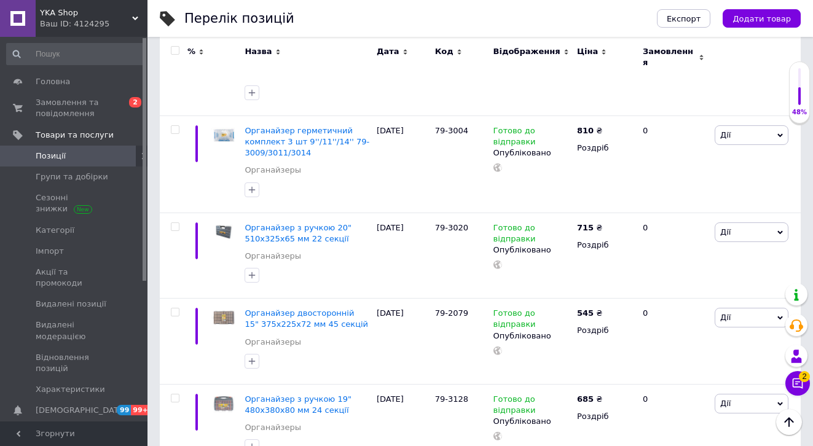
scroll to position [9234, 0]
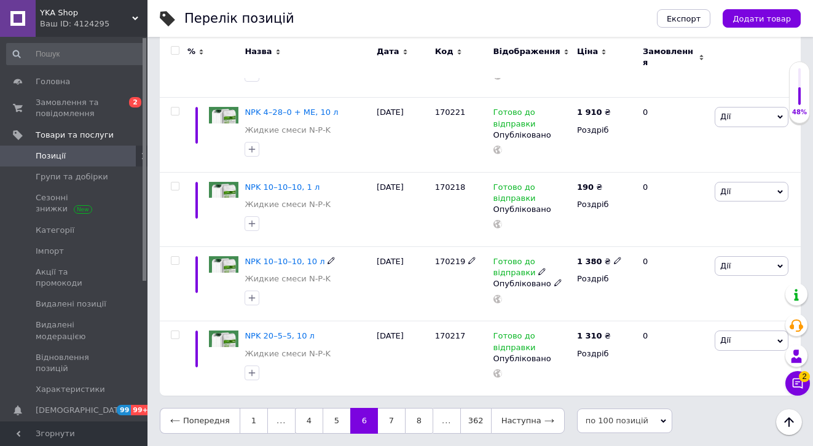
scroll to position [8244, 0]
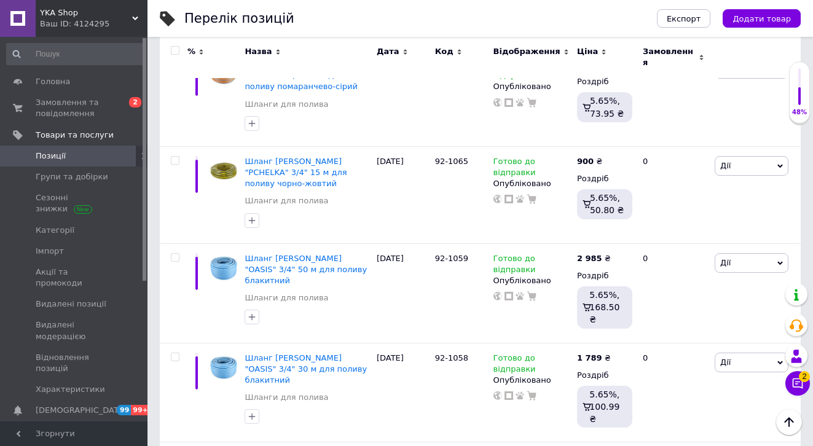
scroll to position [9013, 0]
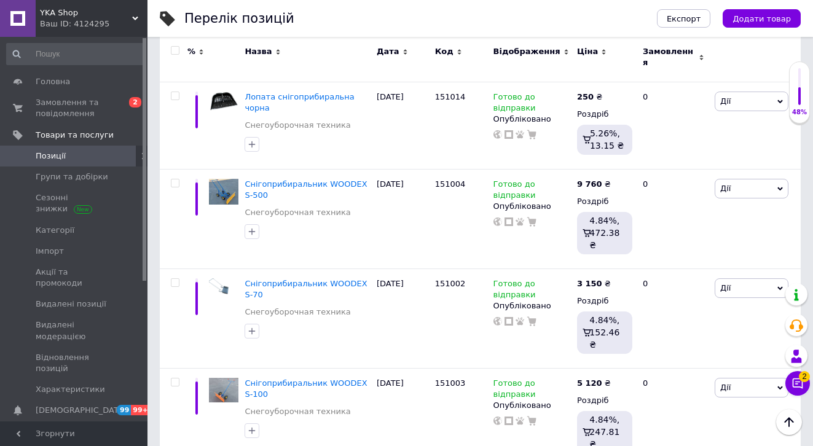
scroll to position [9308, 0]
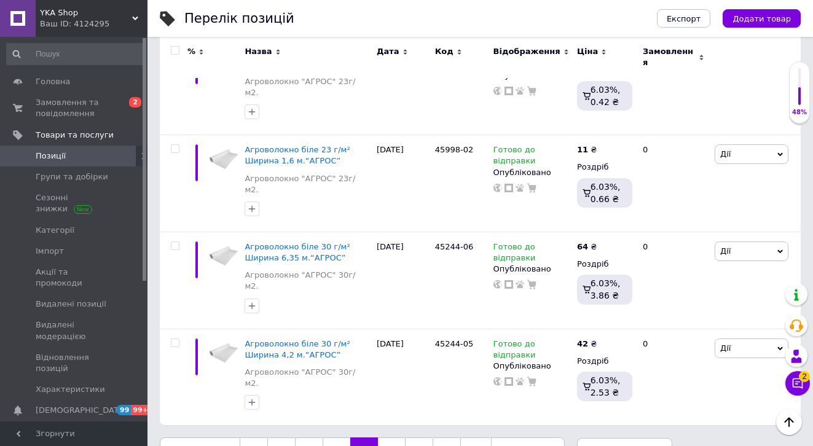
scroll to position [8680, 0]
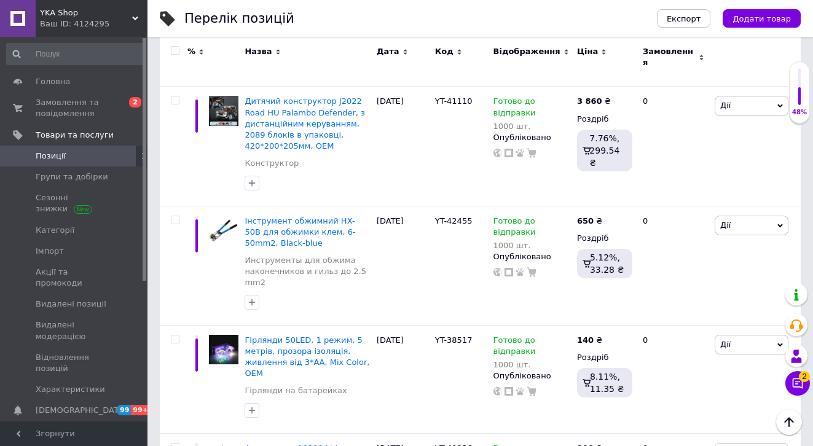
scroll to position [10701, 0]
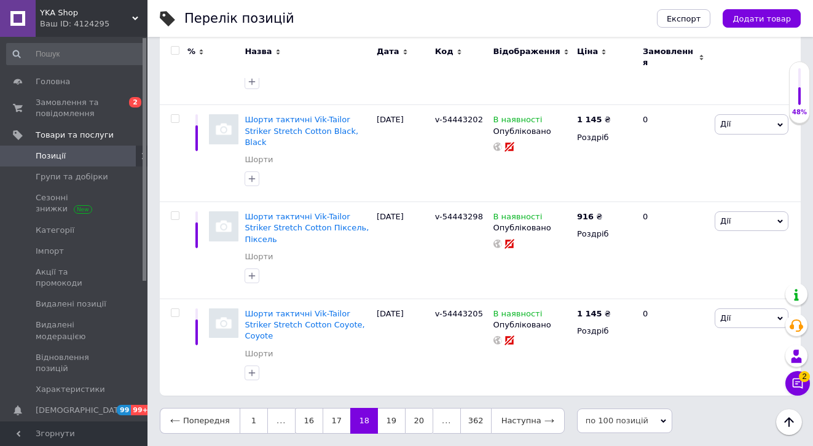
scroll to position [8634, 0]
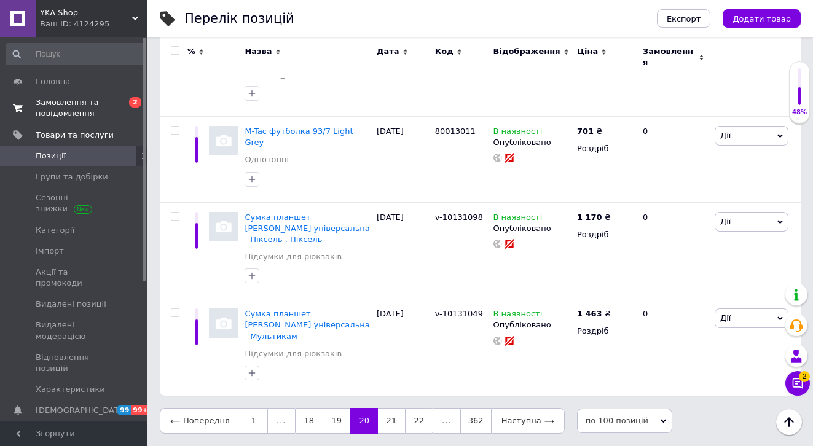
scroll to position [8393, 0]
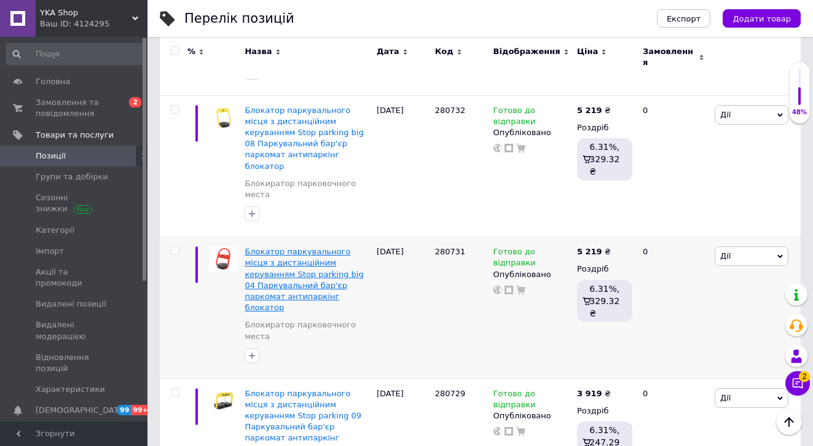
scroll to position [5289, 0]
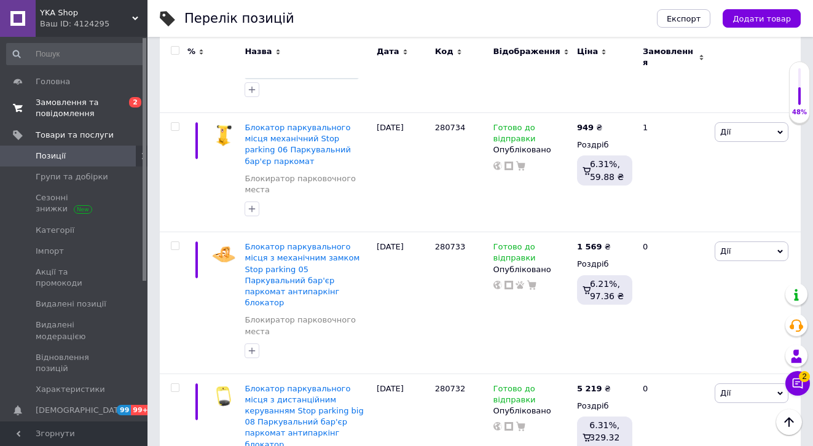
click at [80, 112] on span "Замовлення та повідомлення" at bounding box center [75, 108] width 78 height 22
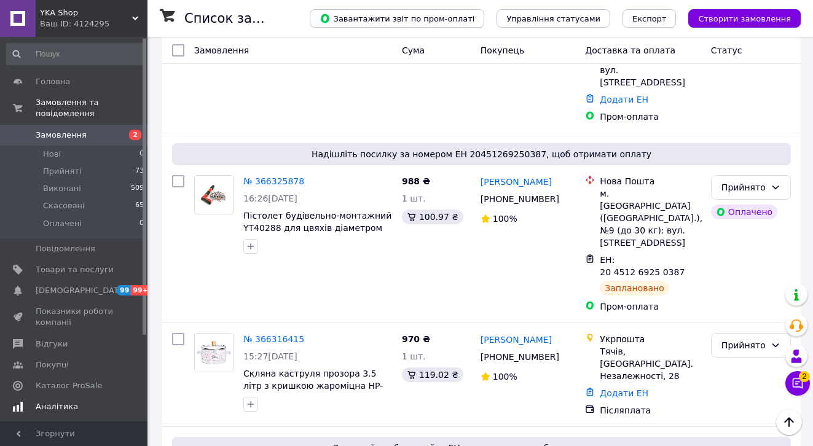
scroll to position [112, 0]
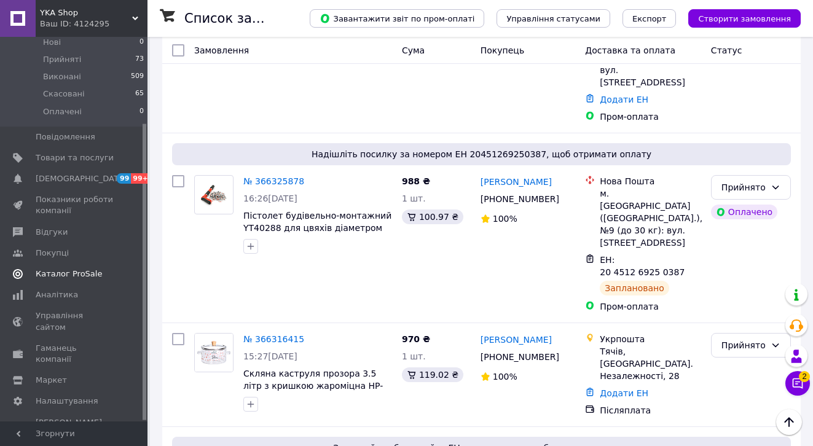
click at [92, 278] on span "Каталог ProSale" at bounding box center [69, 273] width 66 height 11
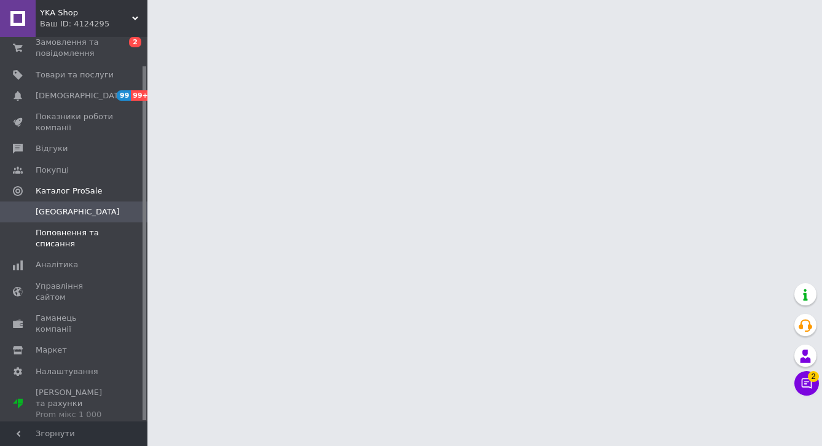
scroll to position [31, 0]
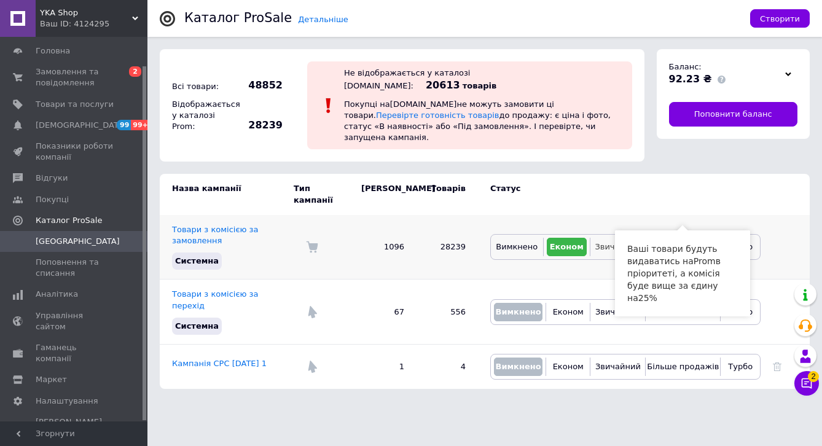
click at [616, 238] on button "Звичайний" at bounding box center [617, 247] width 49 height 18
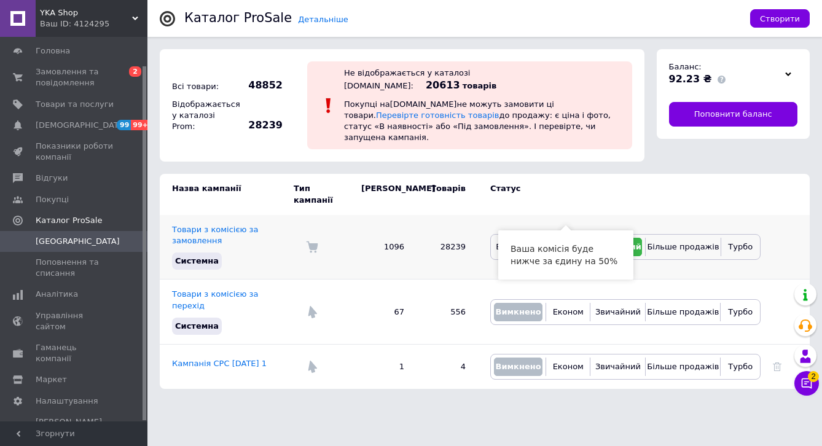
click at [562, 242] on span "Економ" at bounding box center [565, 246] width 31 height 9
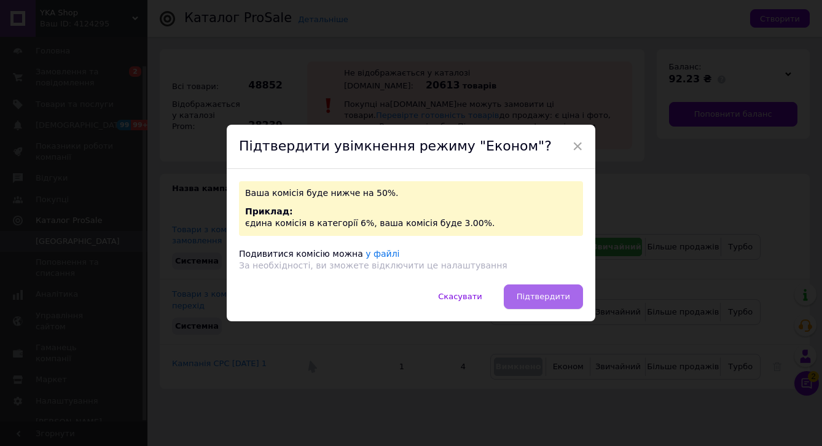
click at [557, 297] on span "Підтвердити" at bounding box center [543, 296] width 53 height 9
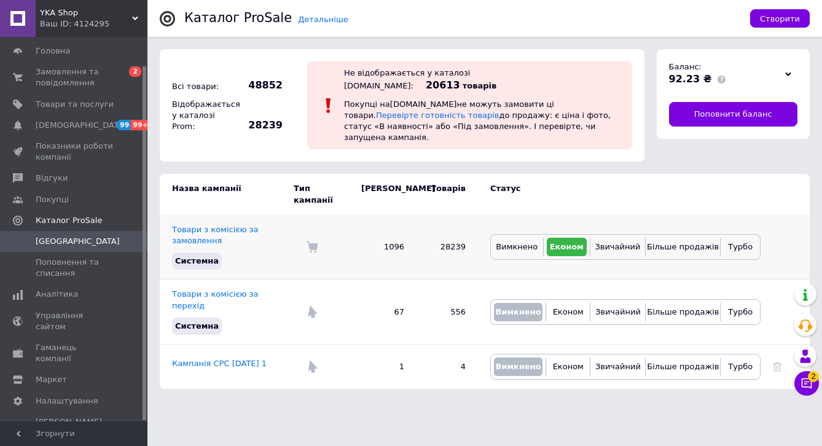
click at [609, 234] on div "Вимкнено Економ Звичайний Більше продажів Турбо" at bounding box center [625, 247] width 270 height 26
click at [610, 242] on span "Звичайний" at bounding box center [617, 246] width 45 height 9
click at [108, 133] on link "Сповіщення 99 99+" at bounding box center [75, 125] width 151 height 21
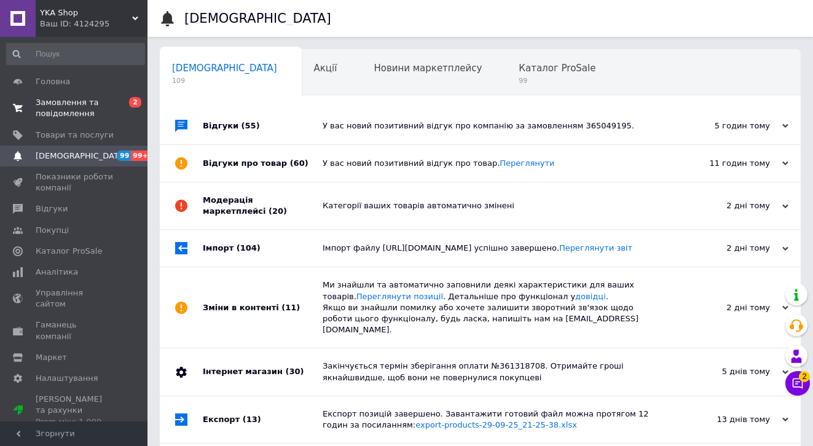
click at [97, 107] on span "Замовлення та повідомлення" at bounding box center [75, 108] width 78 height 22
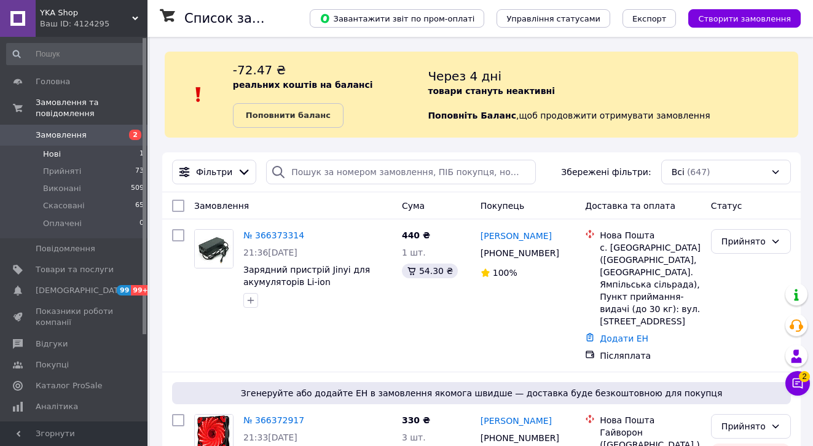
click at [99, 155] on li "Нові 1" at bounding box center [75, 154] width 151 height 17
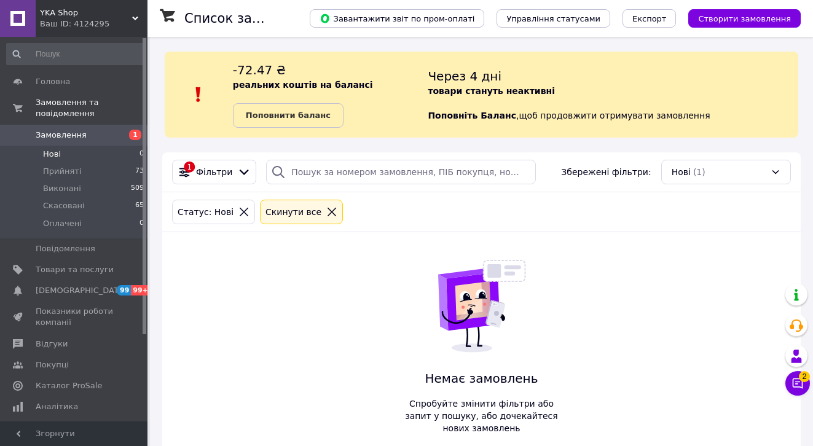
click at [67, 291] on span "[DEMOGRAPHIC_DATA]" at bounding box center [81, 290] width 91 height 11
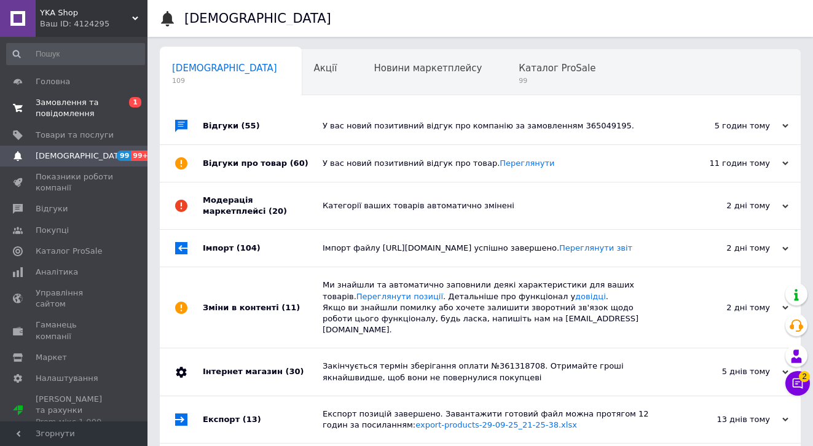
click at [88, 117] on span "Замовлення та повідомлення" at bounding box center [75, 108] width 78 height 22
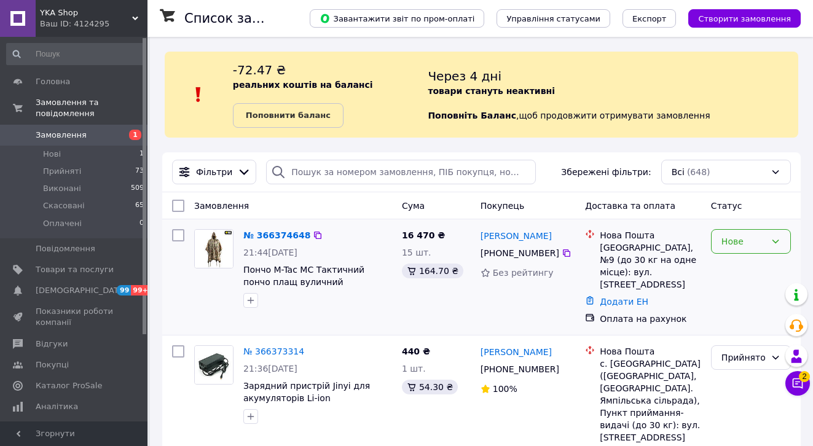
click at [752, 248] on div "Нове" at bounding box center [743, 242] width 44 height 14
click at [751, 266] on li "Прийнято" at bounding box center [750, 268] width 79 height 22
